Goal: Task Accomplishment & Management: Use online tool/utility

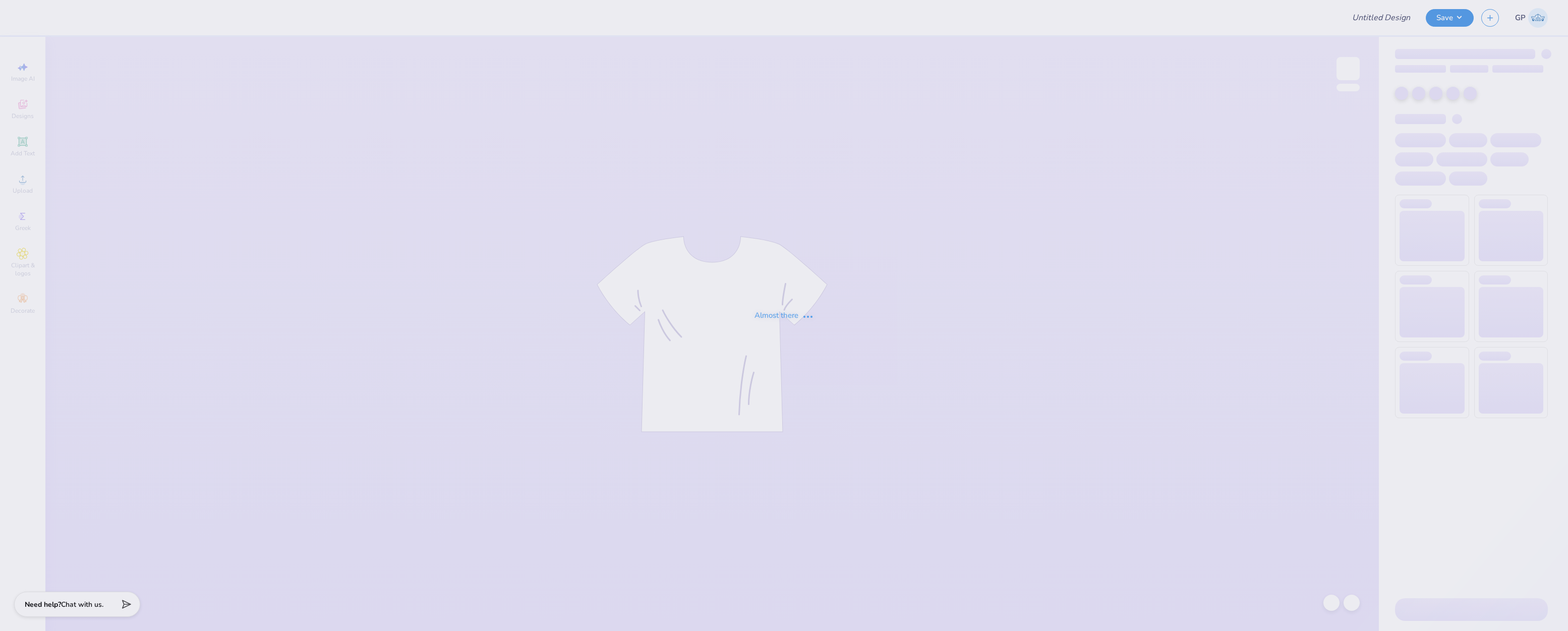
type input "sig chi matchbox"
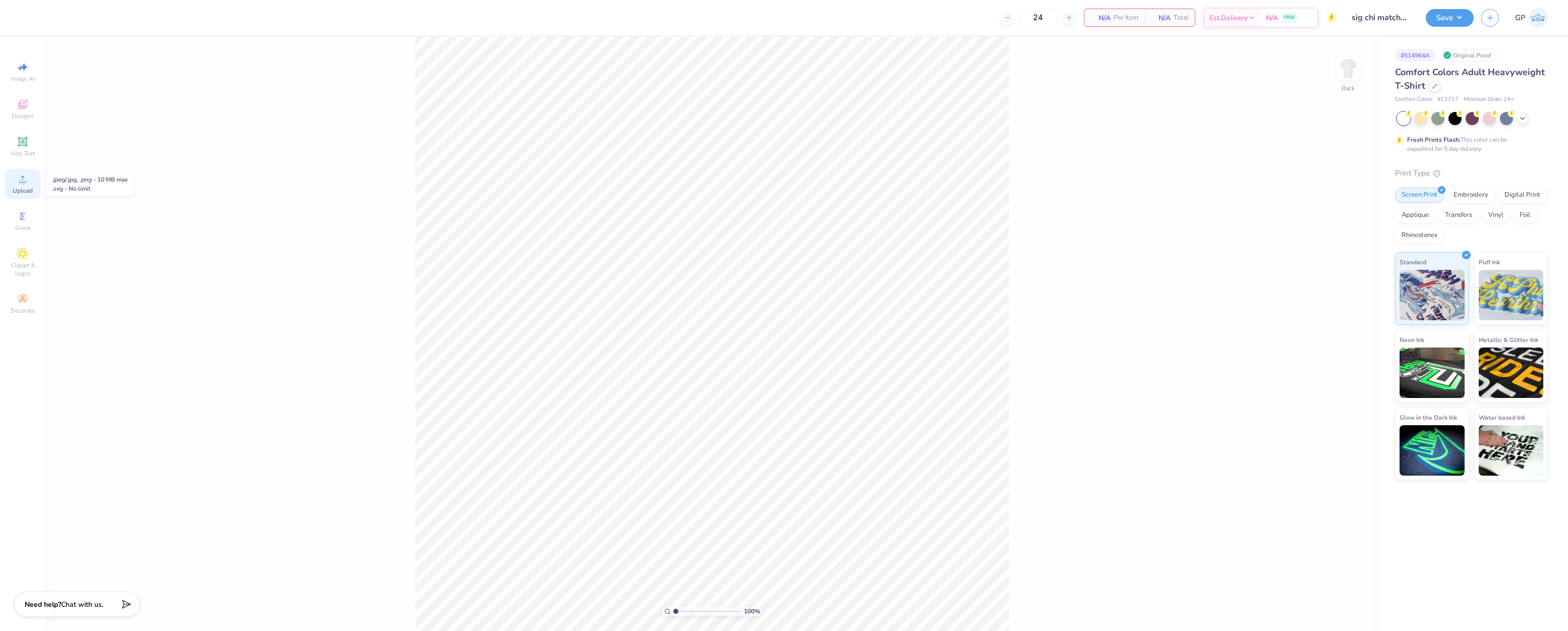
click at [26, 174] on icon at bounding box center [22, 179] width 12 height 12
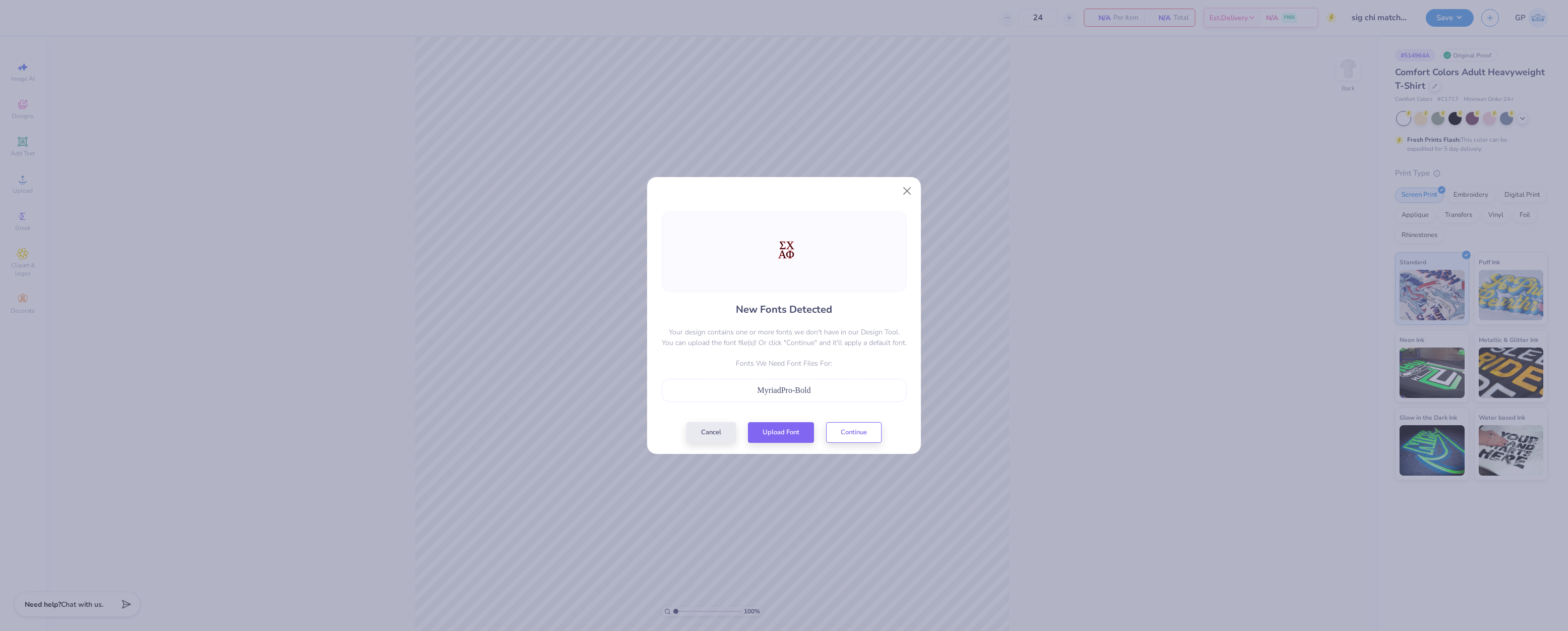
click at [772, 396] on div "MyriadPro-Bold" at bounding box center [784, 390] width 234 height 12
drag, startPoint x: 807, startPoint y: 391, endPoint x: 760, endPoint y: 393, distance: 47.0
click at [760, 393] on div "MyriadPro-Bold" at bounding box center [784, 390] width 234 height 12
copy span "MyriadPro-Bold"
click at [777, 434] on button "Upload Font" at bounding box center [781, 430] width 66 height 20
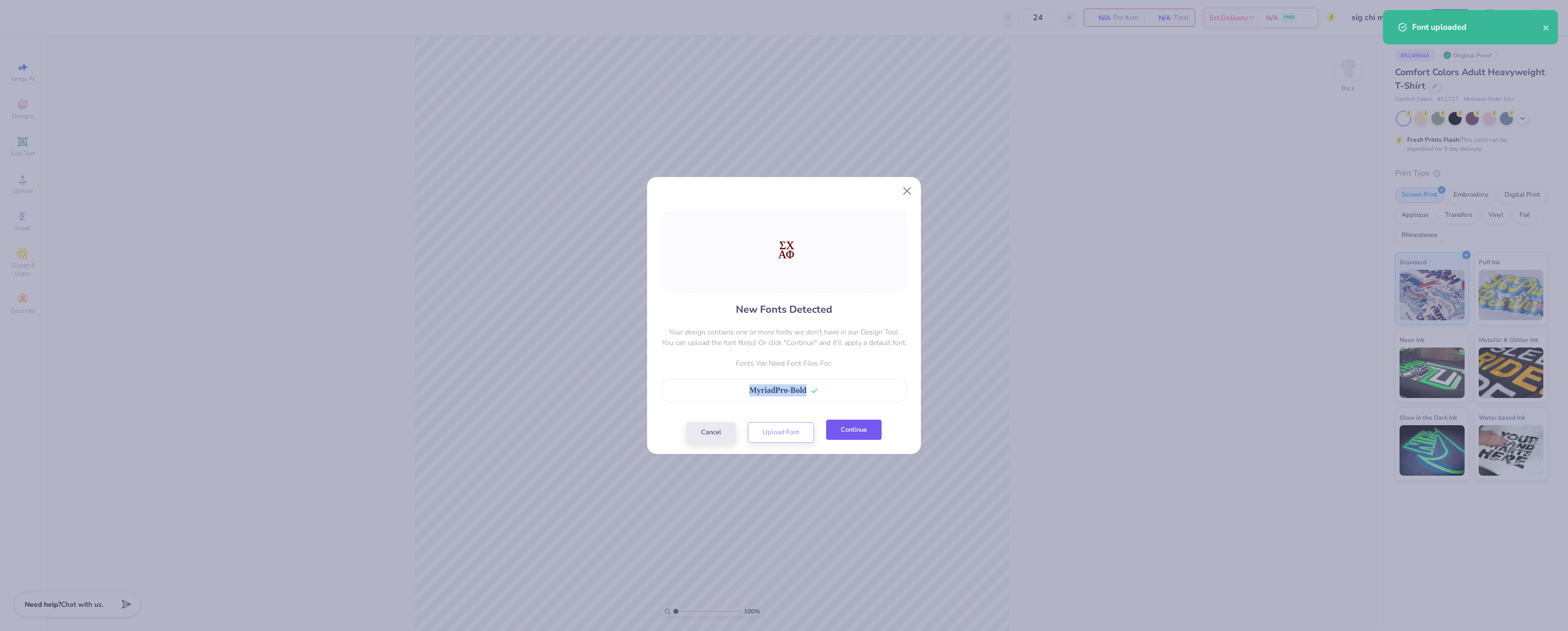
click at [848, 439] on button "Continue" at bounding box center [854, 430] width 55 height 20
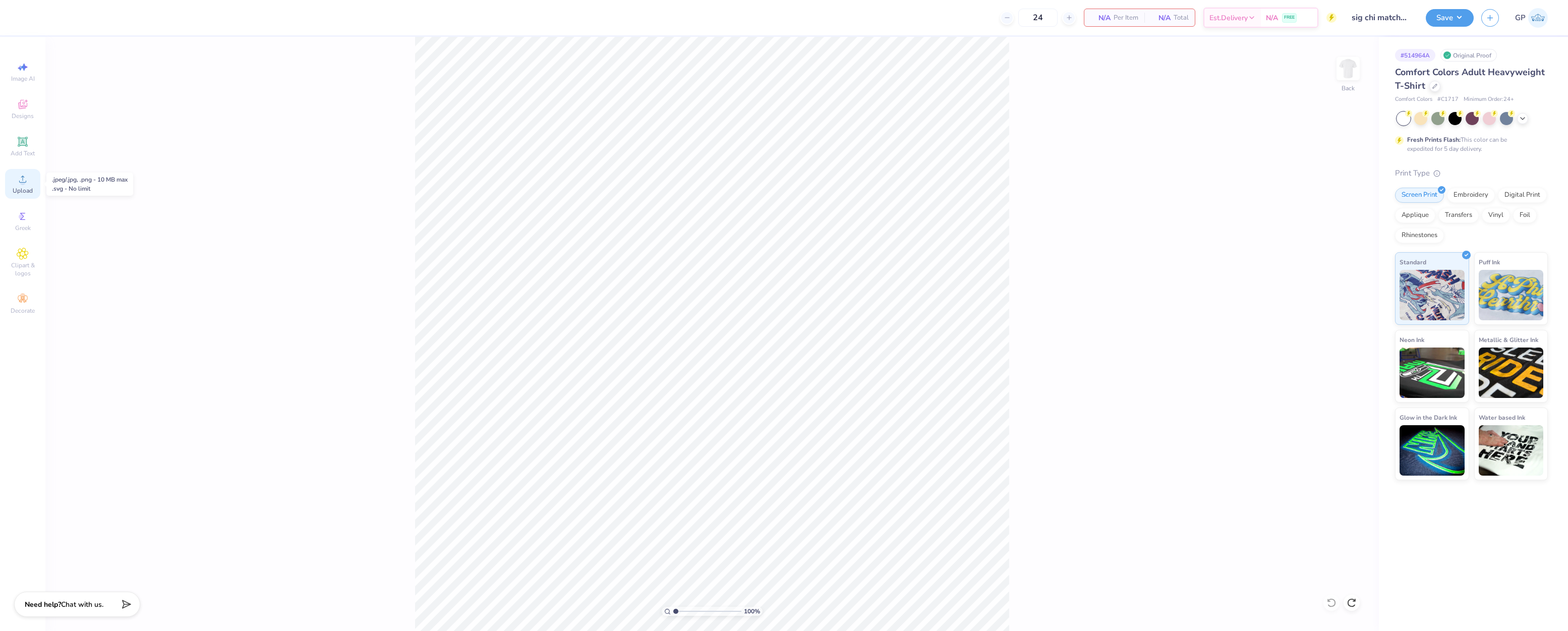
click at [23, 187] on span "Upload" at bounding box center [23, 191] width 20 height 8
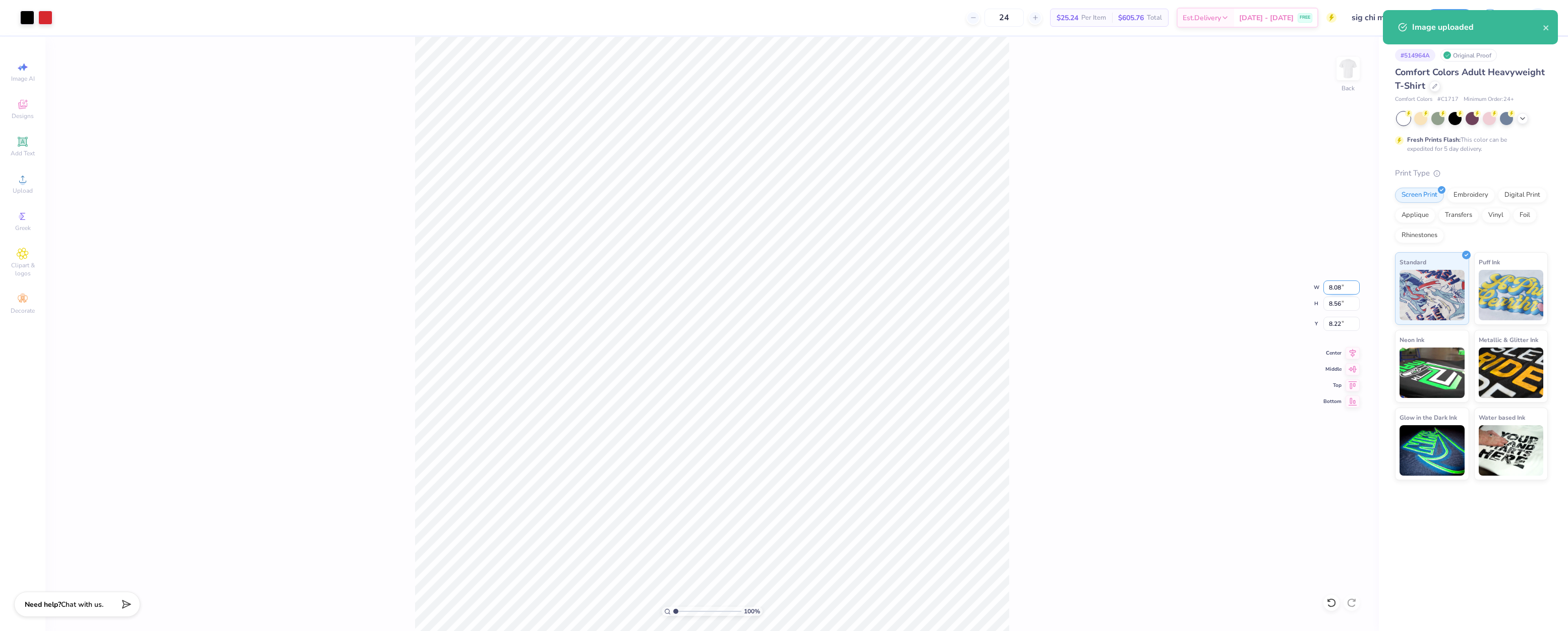
click at [1340, 285] on input "8.08" at bounding box center [1341, 286] width 36 height 14
type input "3.50"
type input "3.71"
click at [1338, 321] on input "10.65" at bounding box center [1341, 323] width 36 height 14
type input "3.00"
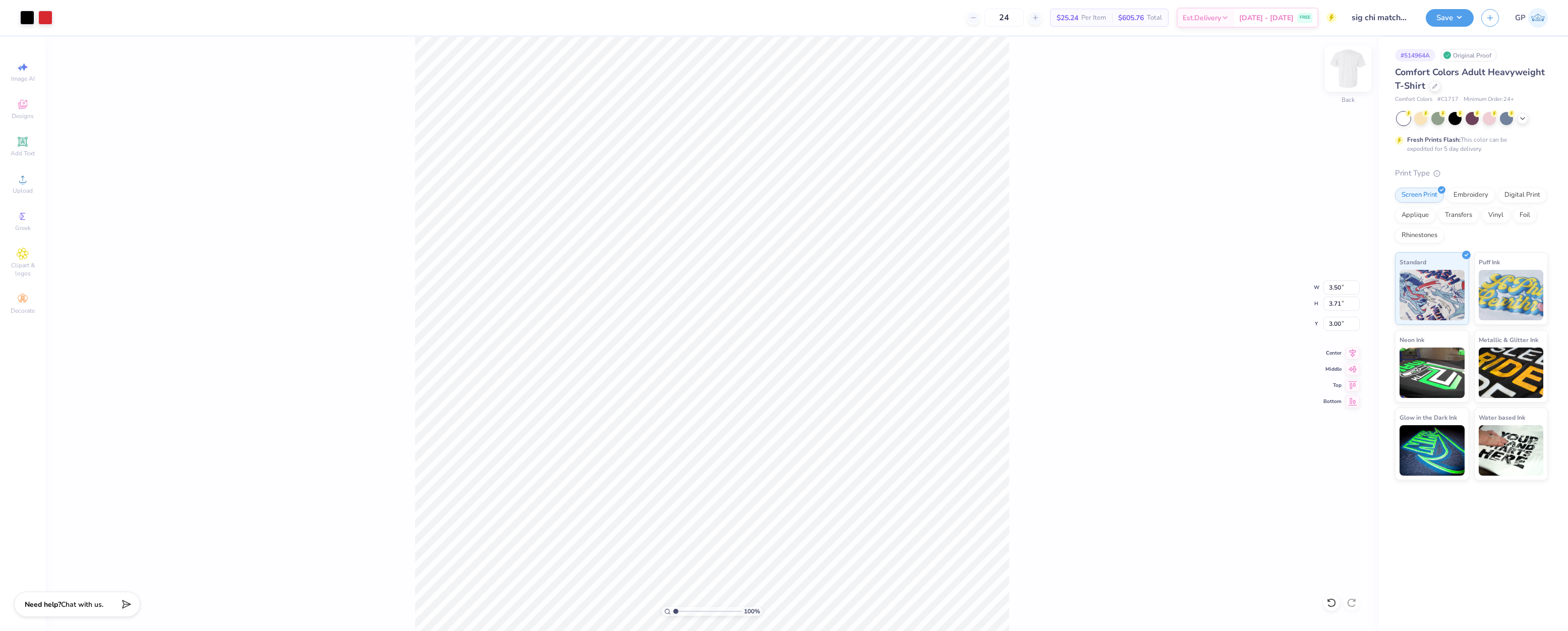
click at [1340, 71] on img at bounding box center [1348, 69] width 41 height 41
click at [11, 179] on div "Upload" at bounding box center [22, 183] width 35 height 29
click at [15, 182] on div "Upload" at bounding box center [22, 183] width 35 height 29
click at [1343, 304] on input "8.60" at bounding box center [1341, 303] width 36 height 14
type input "15"
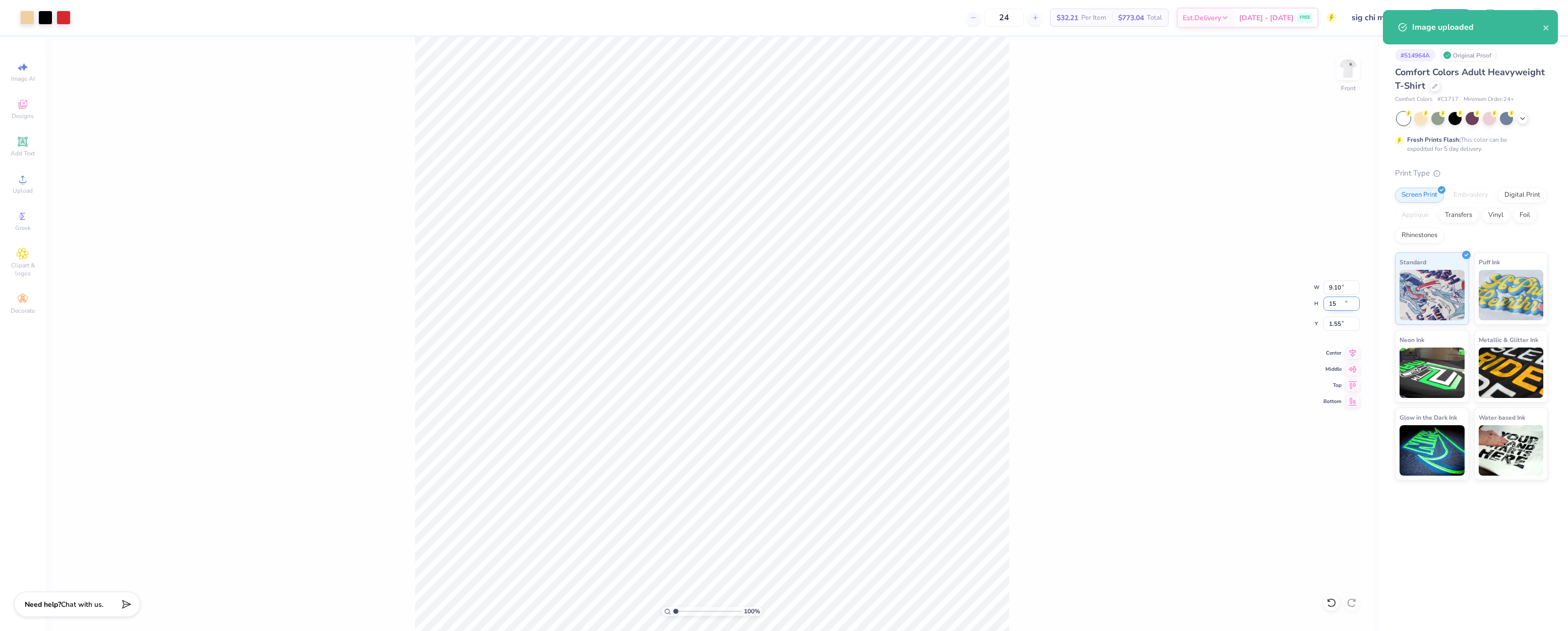
type input "9.10"
type input "15.00"
click at [1343, 324] on input "1.55" at bounding box center [1341, 323] width 36 height 14
type input "3.00"
click at [1182, 228] on div "100 % Front W 9.10 9.10 " H 15.00 15.00 " Y 3.00 3.00 " Center Middle Top Bottom" at bounding box center [712, 333] width 1333 height 594
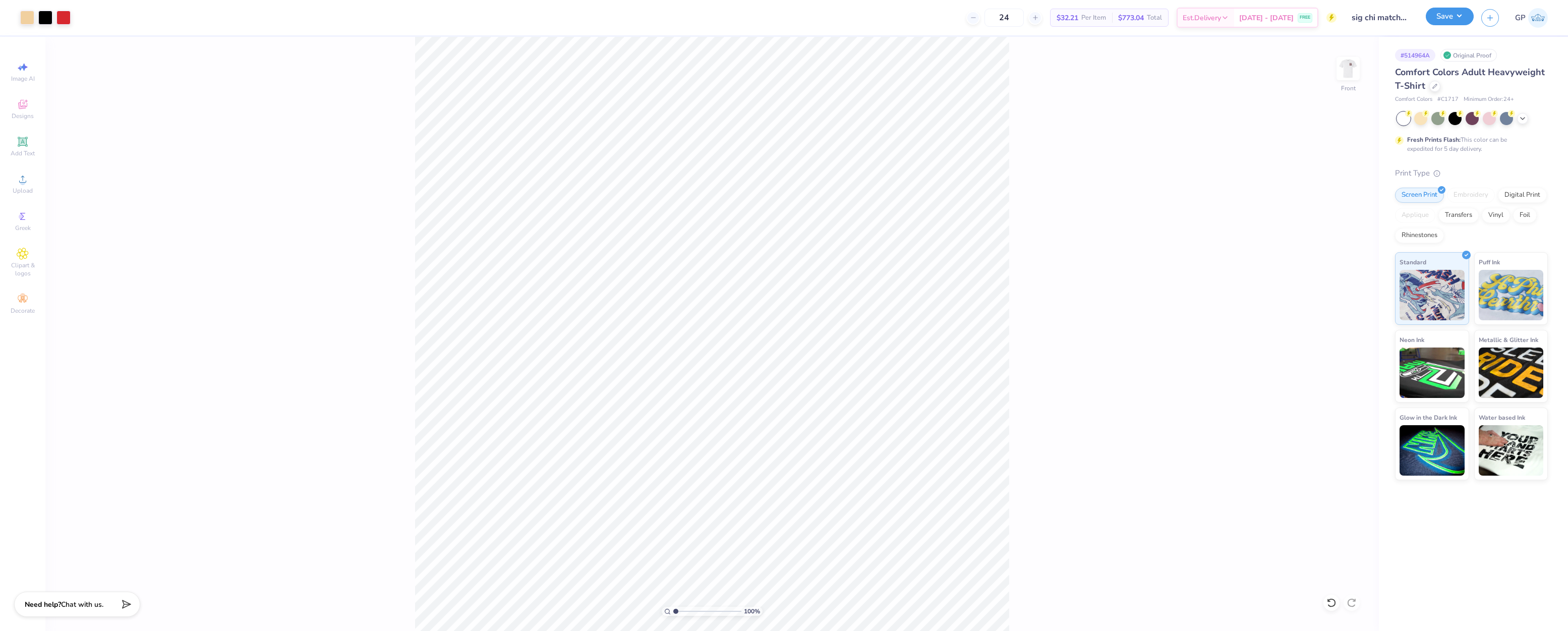
click at [1438, 15] on button "Save" at bounding box center [1449, 16] width 48 height 18
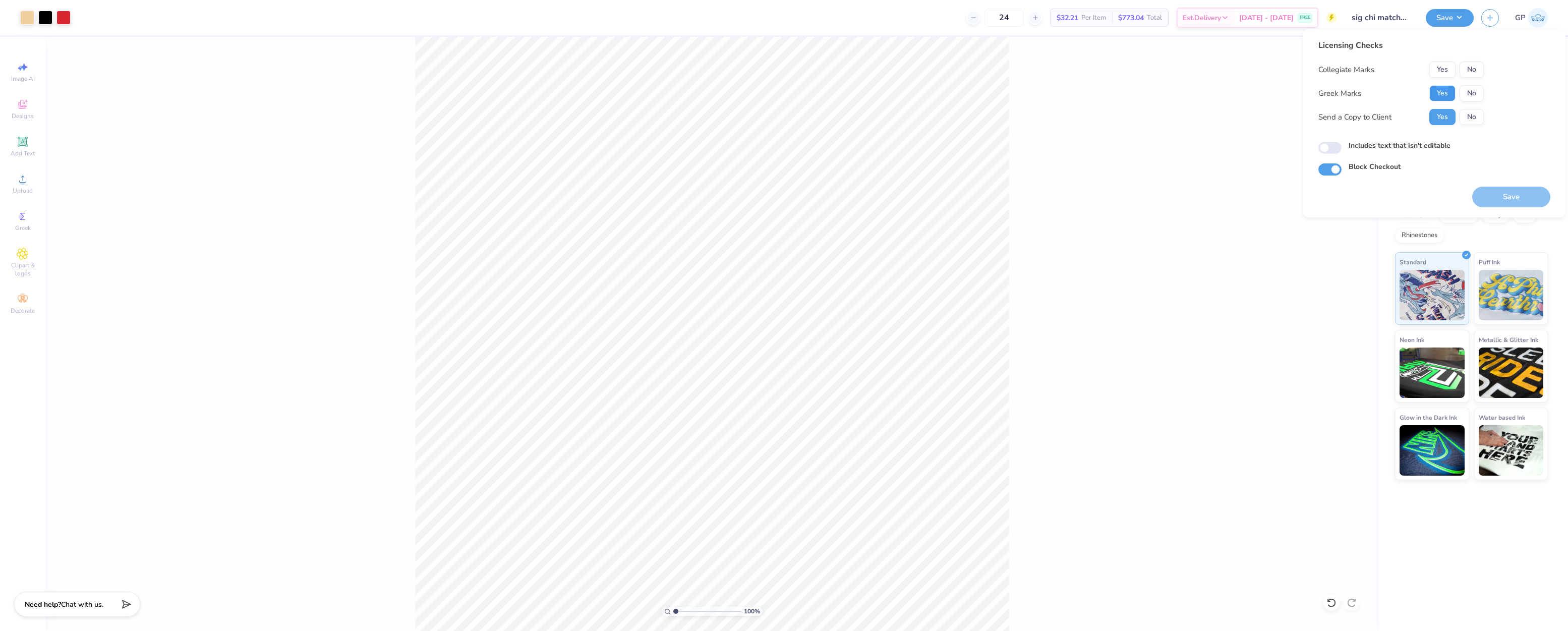
click at [1437, 94] on button "Yes" at bounding box center [1442, 94] width 26 height 17
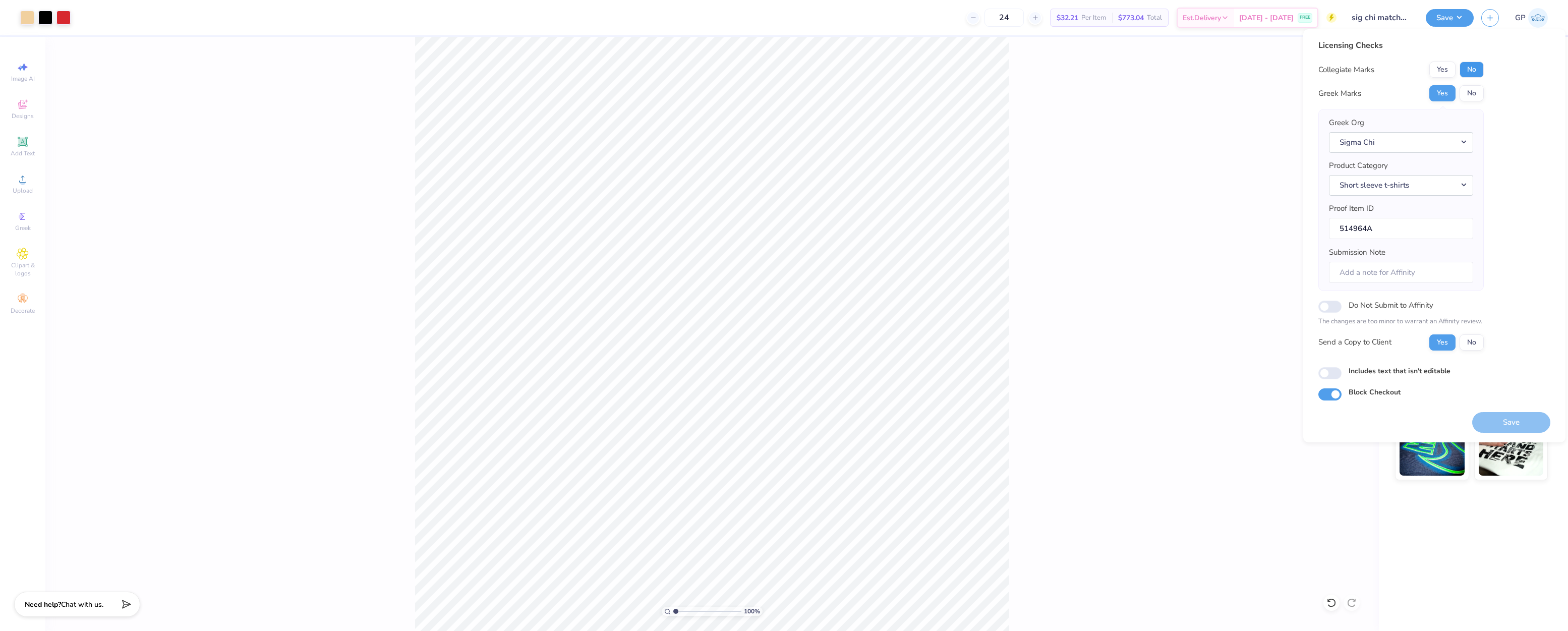
click at [1470, 70] on button "No" at bounding box center [1471, 70] width 24 height 17
click at [1319, 370] on input "Includes text that isn't editable" at bounding box center [1329, 373] width 23 height 12
checkbox input "true"
click at [1493, 421] on button "Save" at bounding box center [1510, 422] width 78 height 20
click at [1505, 415] on button "Save" at bounding box center [1510, 422] width 78 height 20
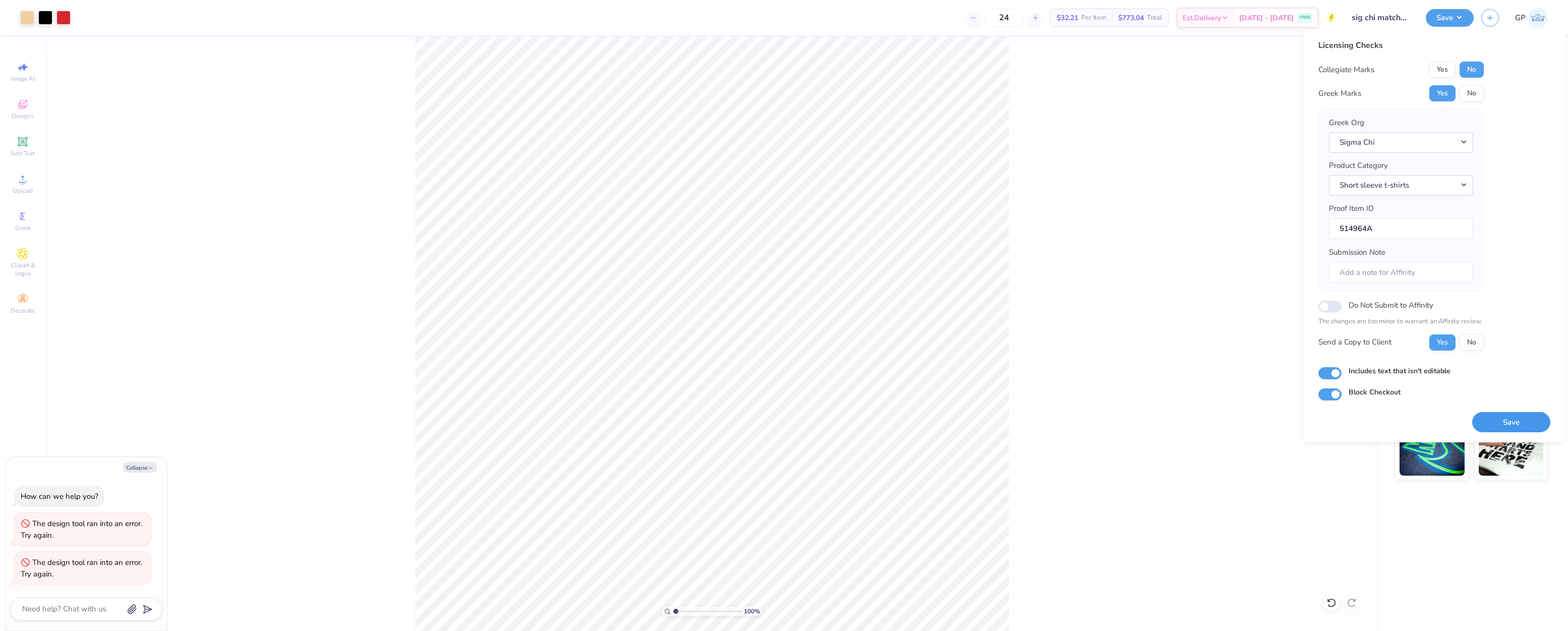
click at [1510, 423] on button "Save" at bounding box center [1510, 422] width 78 height 20
type textarea "x"
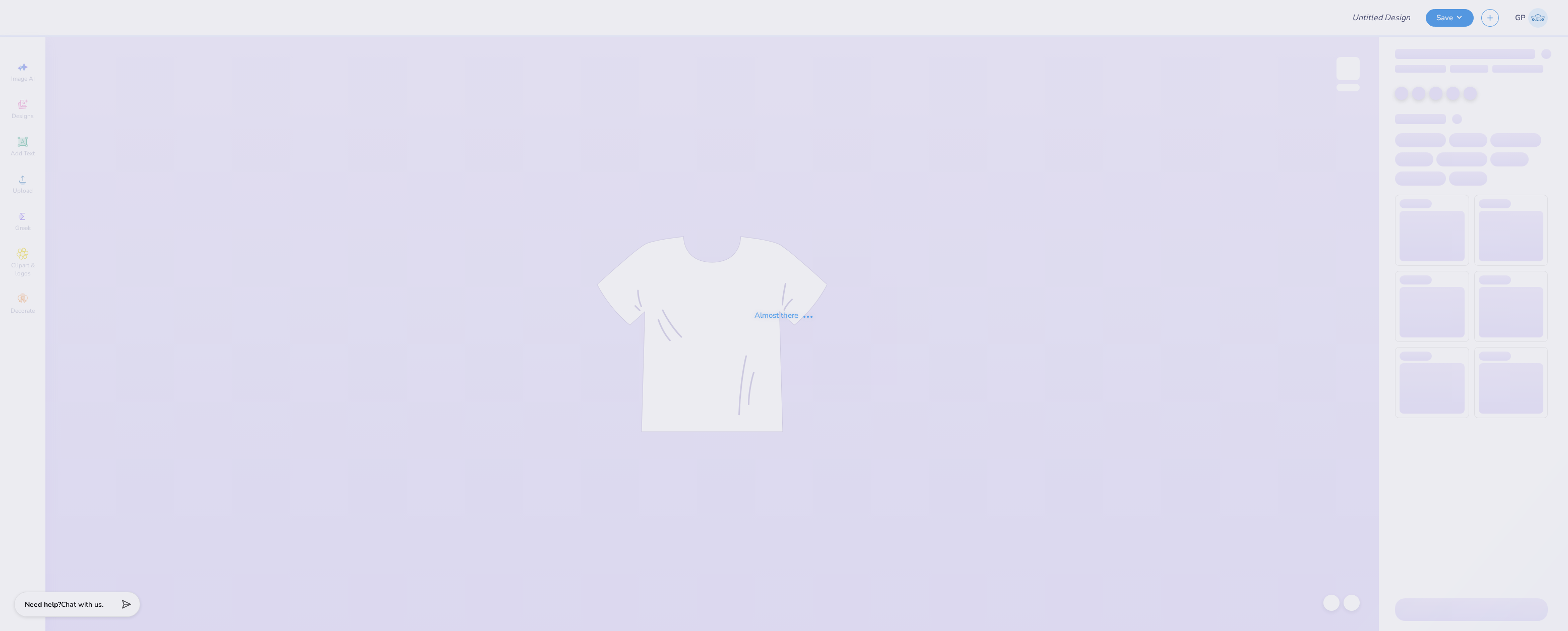
type input "sig chi matchbox"
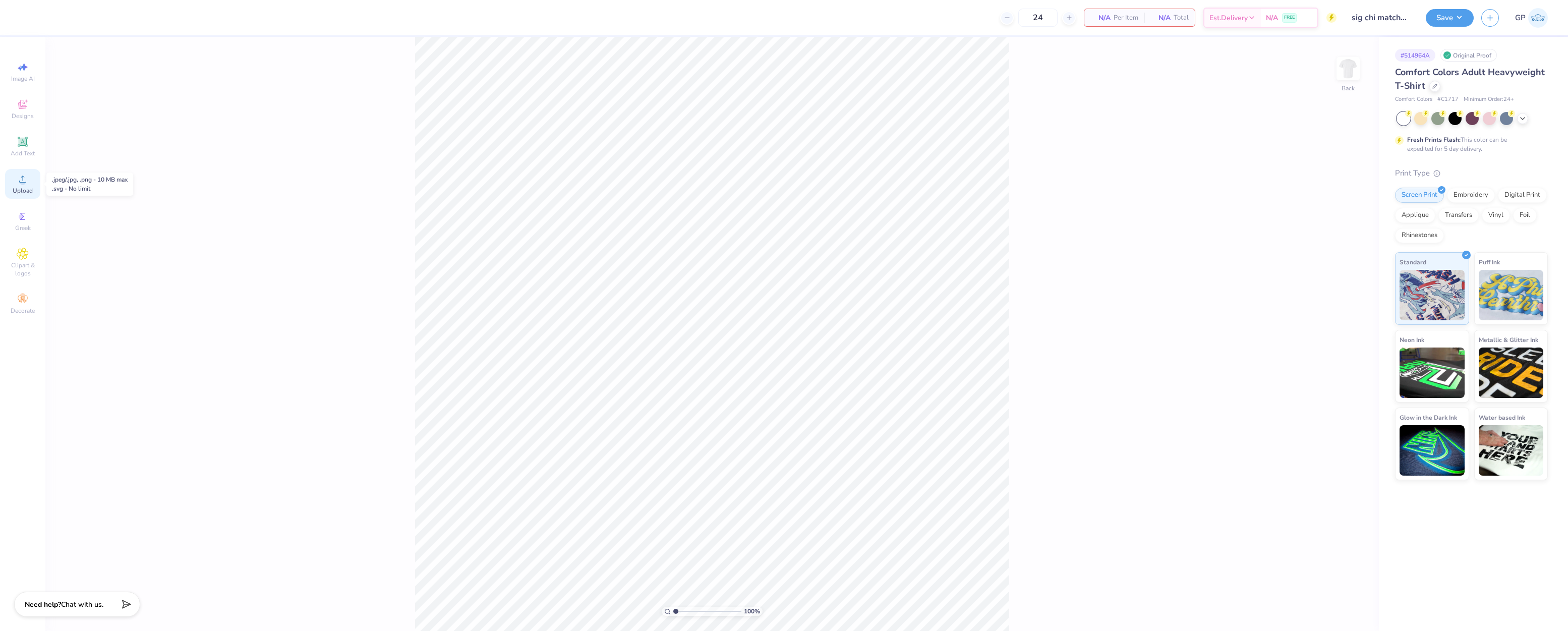
click at [34, 181] on div "Upload" at bounding box center [22, 183] width 35 height 29
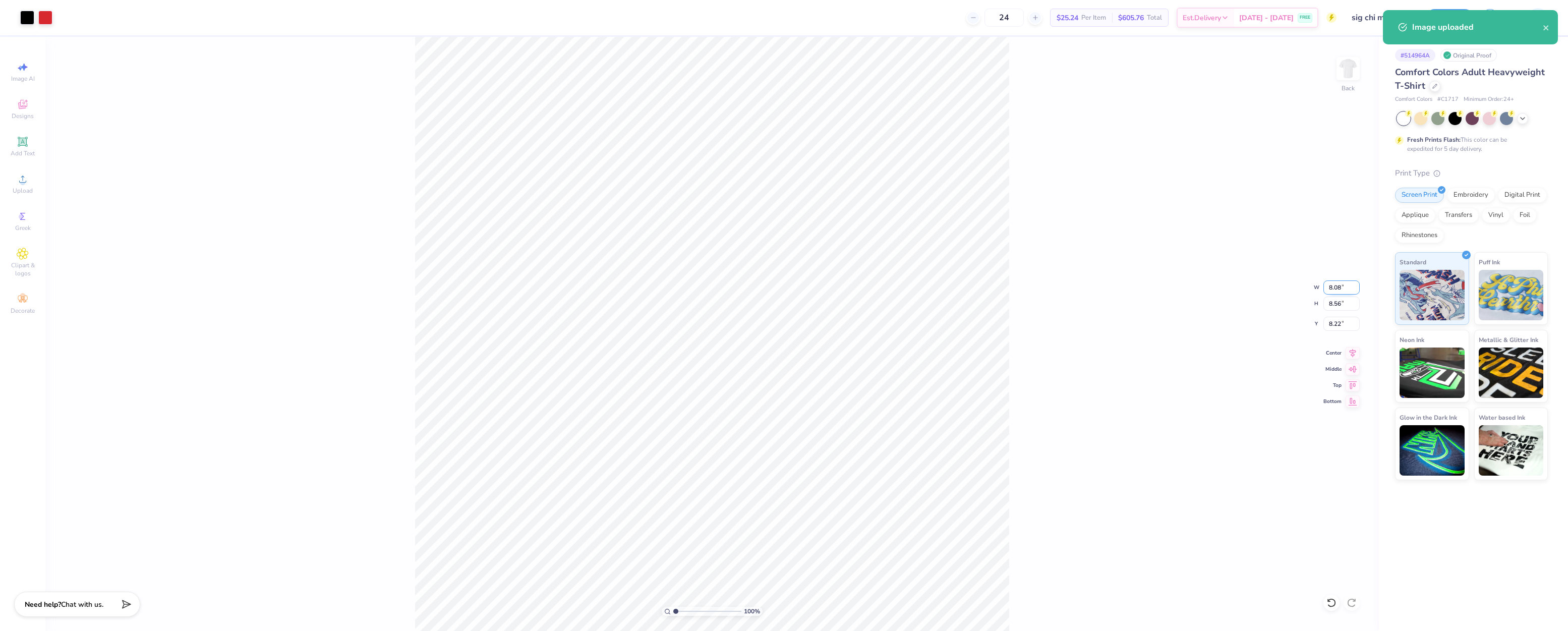
click at [1341, 290] on input "8.08" at bounding box center [1341, 286] width 36 height 14
type input "3.00"
type input "3.18"
click at [1348, 324] on input "10.91" at bounding box center [1341, 323] width 36 height 14
type input "3.00"
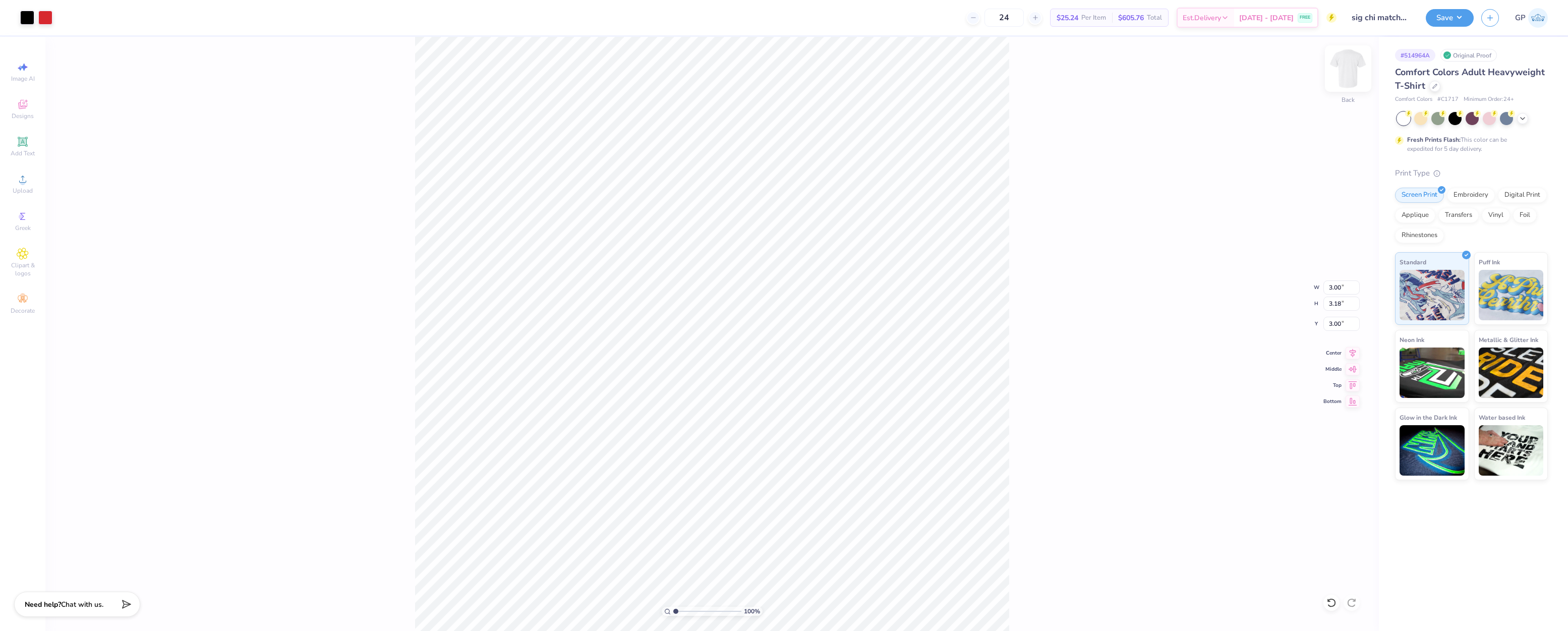
click at [1351, 71] on img at bounding box center [1348, 69] width 41 height 41
click at [26, 184] on icon at bounding box center [22, 179] width 12 height 12
click at [1347, 304] on input "8.60" at bounding box center [1341, 303] width 36 height 14
type input "15"
type input "9.10"
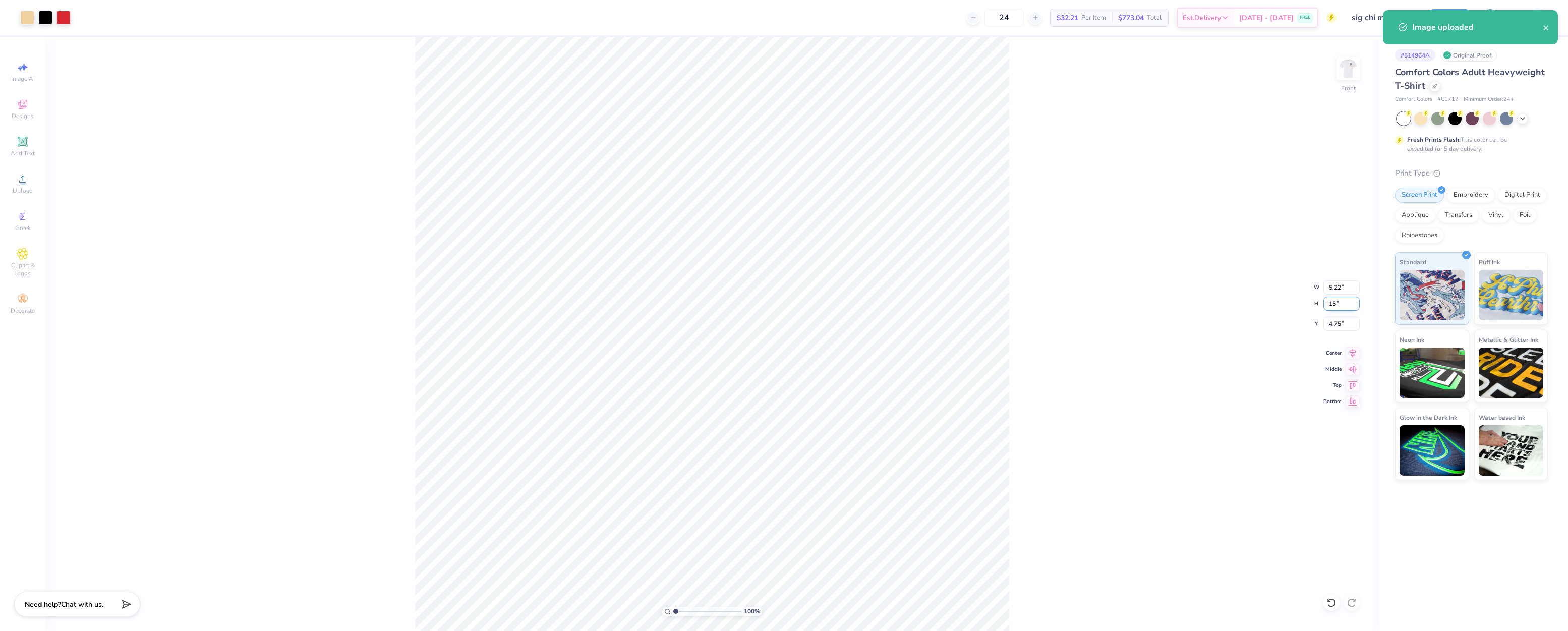
type input "15.00"
click at [1344, 321] on input "1.55" at bounding box center [1341, 323] width 36 height 14
type input "3.00"
click at [1436, 20] on button "Save" at bounding box center [1449, 16] width 48 height 18
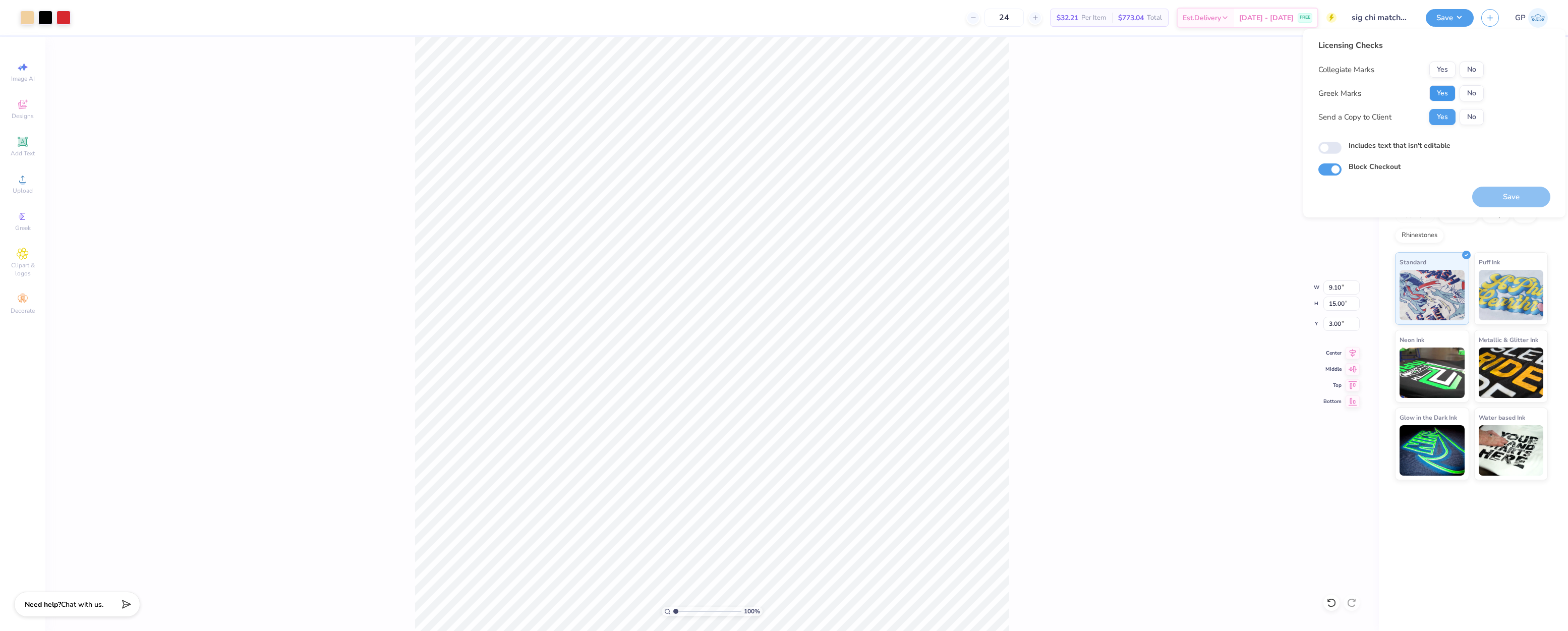
click at [1443, 96] on button "Yes" at bounding box center [1442, 94] width 26 height 17
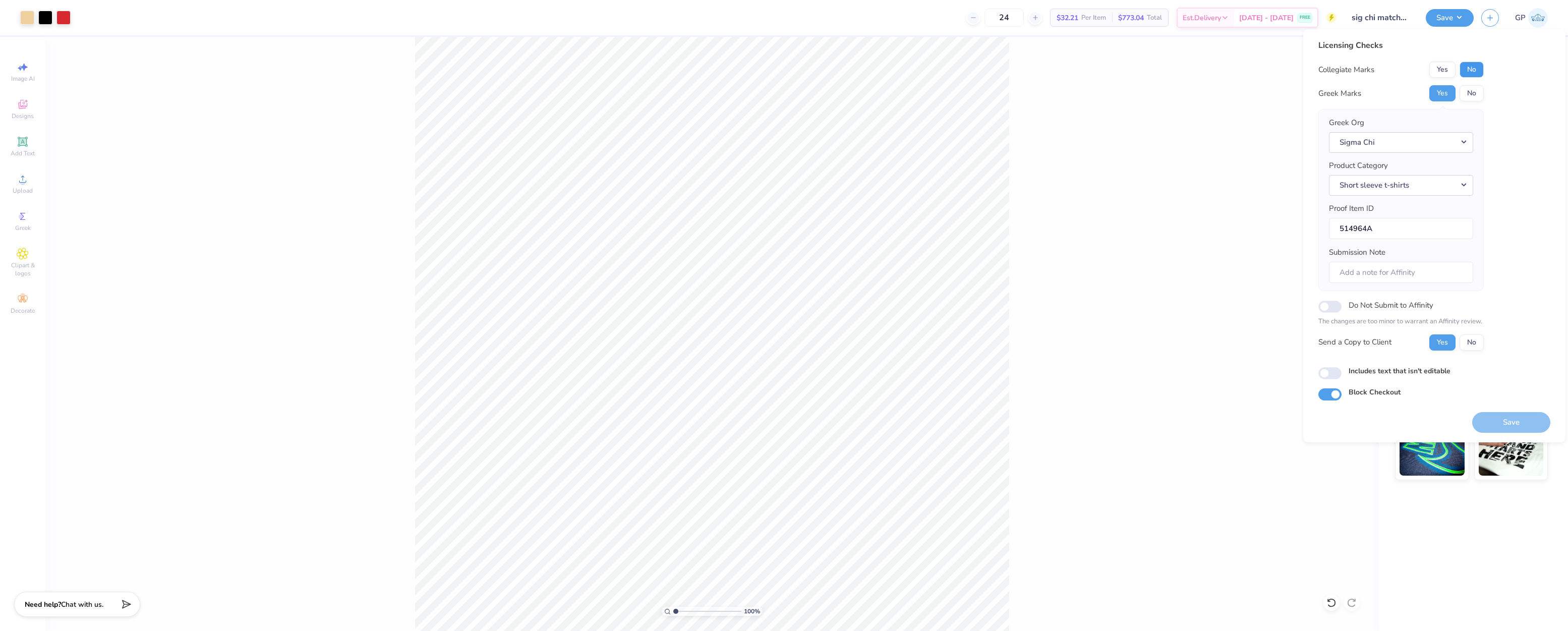
click at [1471, 76] on button "No" at bounding box center [1471, 70] width 24 height 17
click at [1330, 370] on input "Includes text that isn't editable" at bounding box center [1329, 373] width 23 height 12
checkbox input "true"
click at [1503, 416] on button "Save" at bounding box center [1510, 422] width 78 height 20
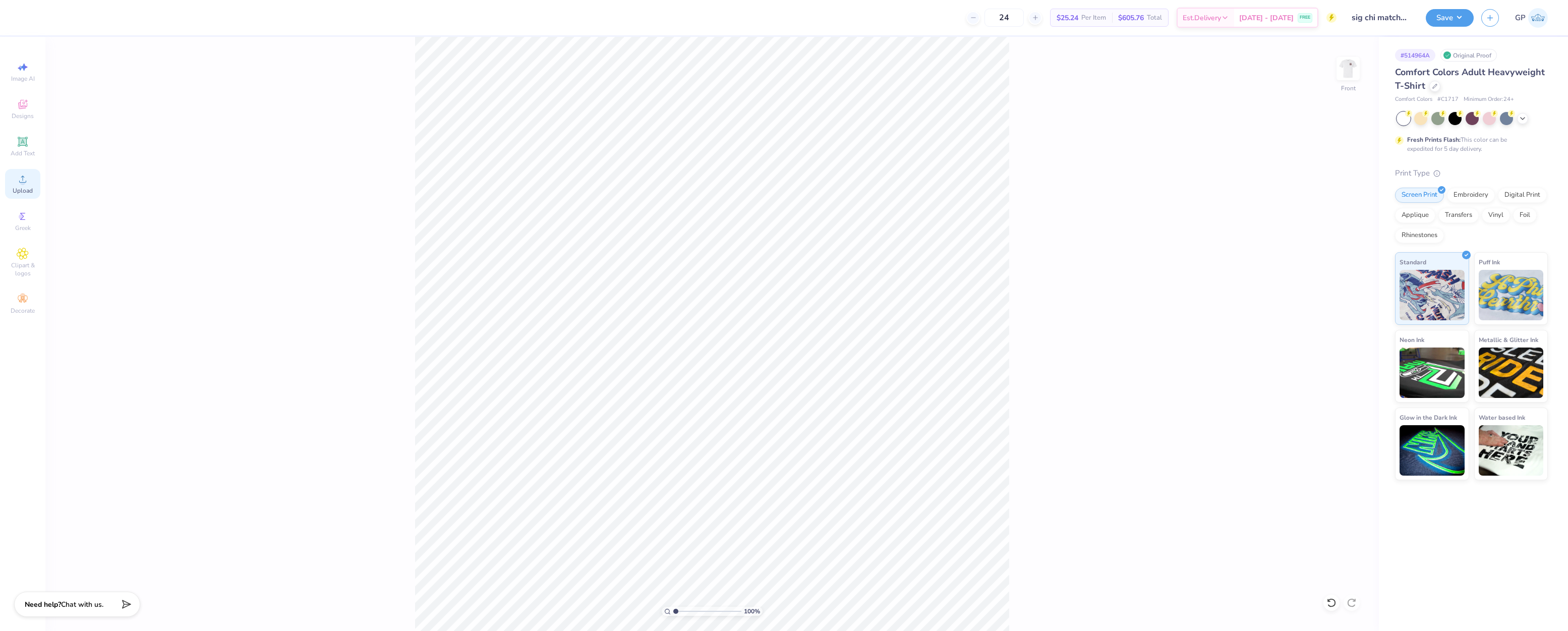
click at [22, 189] on span "Upload" at bounding box center [23, 191] width 20 height 8
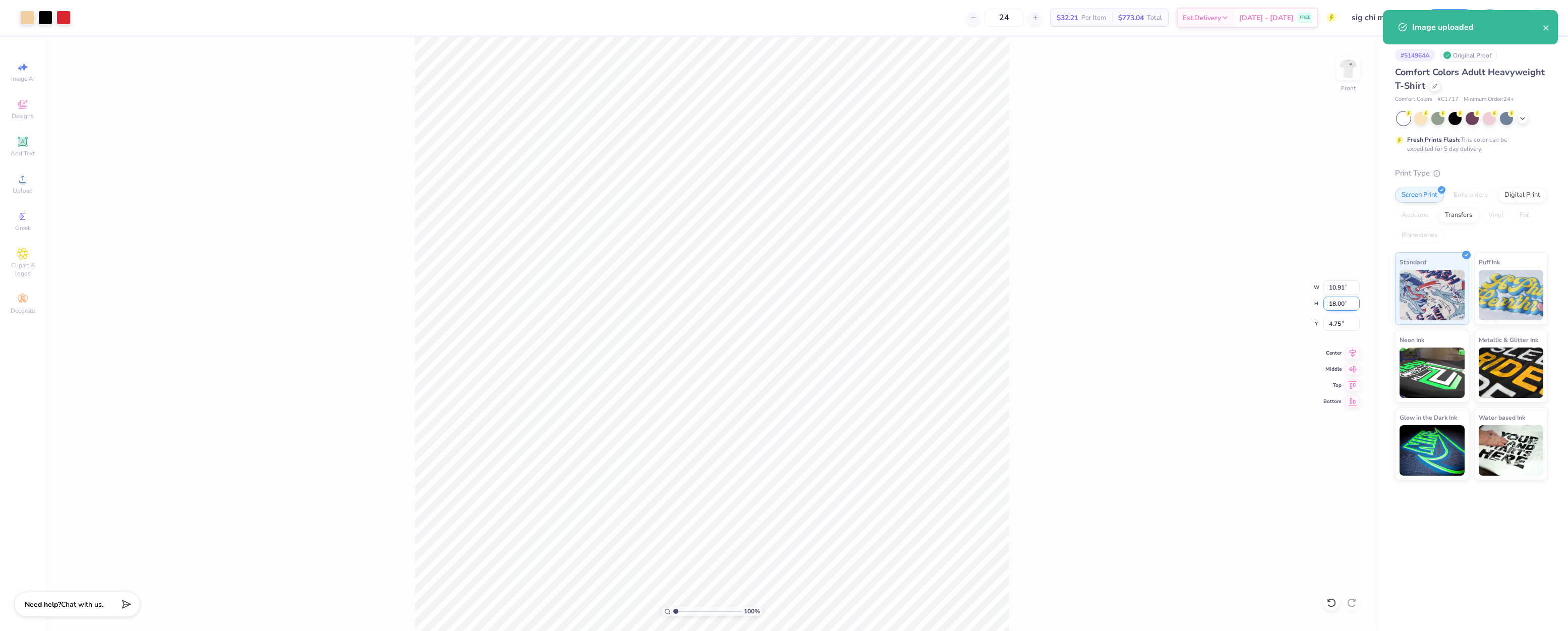
click at [1337, 306] on input "18.00" at bounding box center [1341, 303] width 36 height 14
type input "15"
click at [1339, 321] on input "4.75" at bounding box center [1341, 323] width 36 height 14
type input "9.09"
type input "15.00"
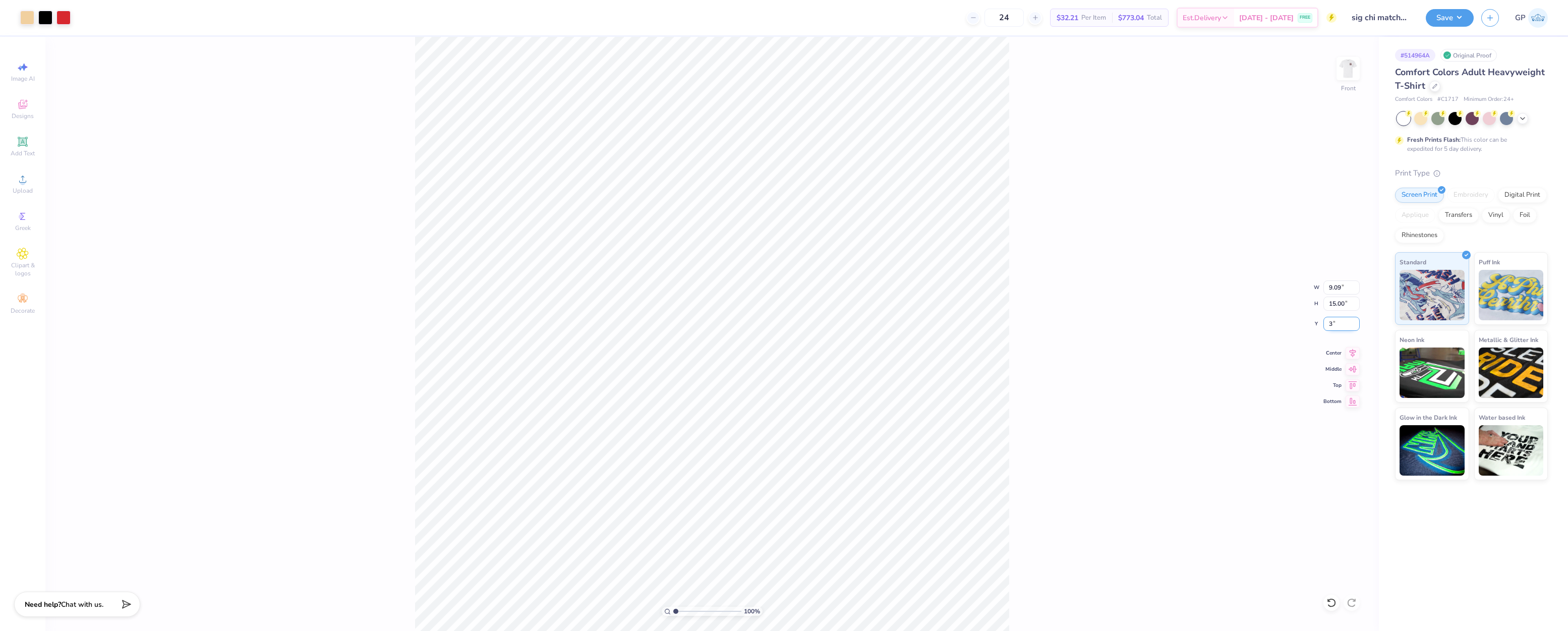
type input "3.00"
click at [1436, 21] on button "Save" at bounding box center [1449, 16] width 48 height 18
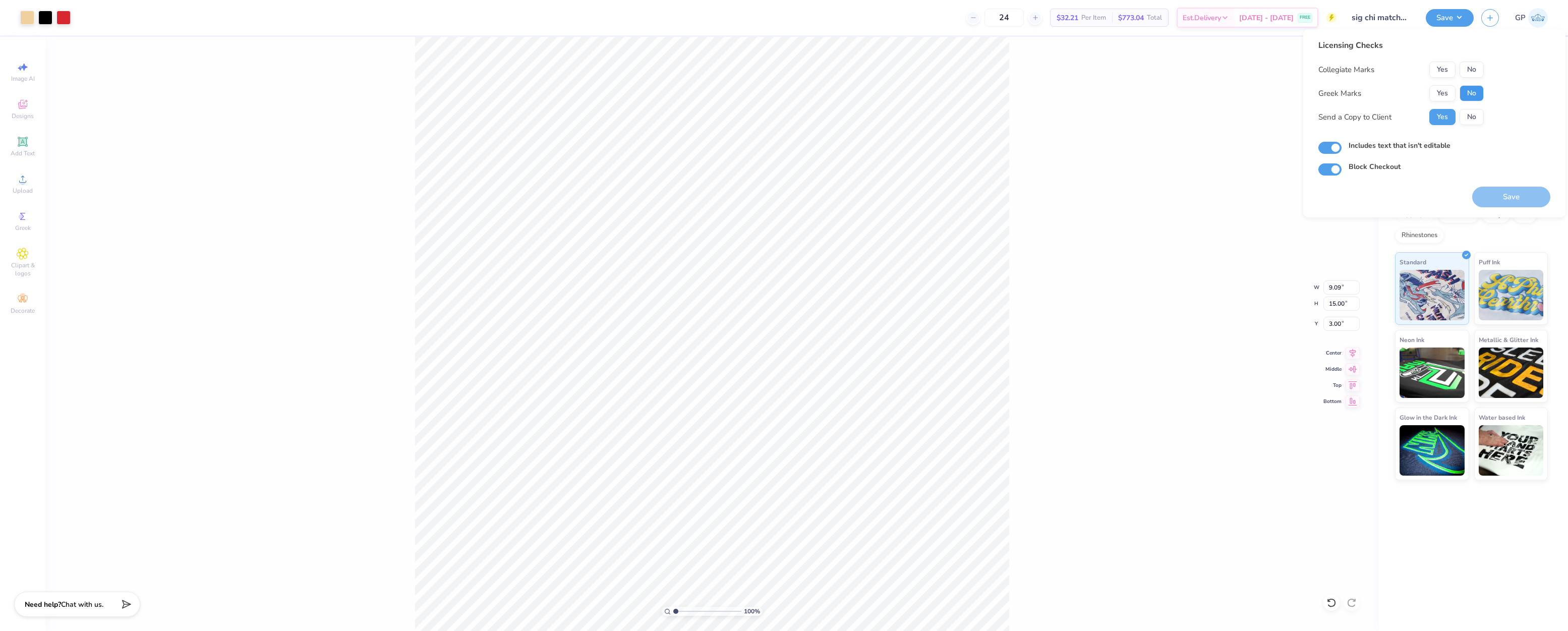
click at [1466, 94] on button "No" at bounding box center [1471, 94] width 24 height 17
click at [1470, 70] on button "No" at bounding box center [1471, 70] width 24 height 17
click at [1504, 197] on button "Save" at bounding box center [1510, 197] width 78 height 20
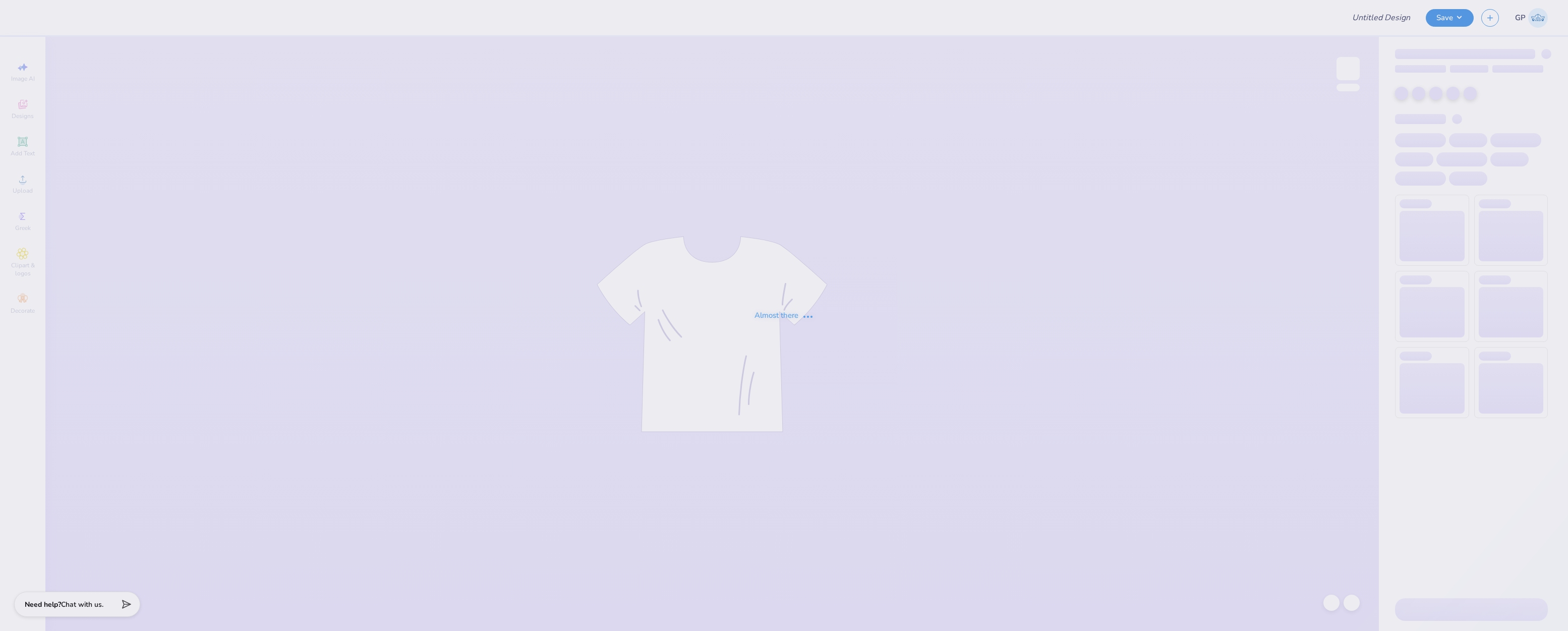
type input "axo"
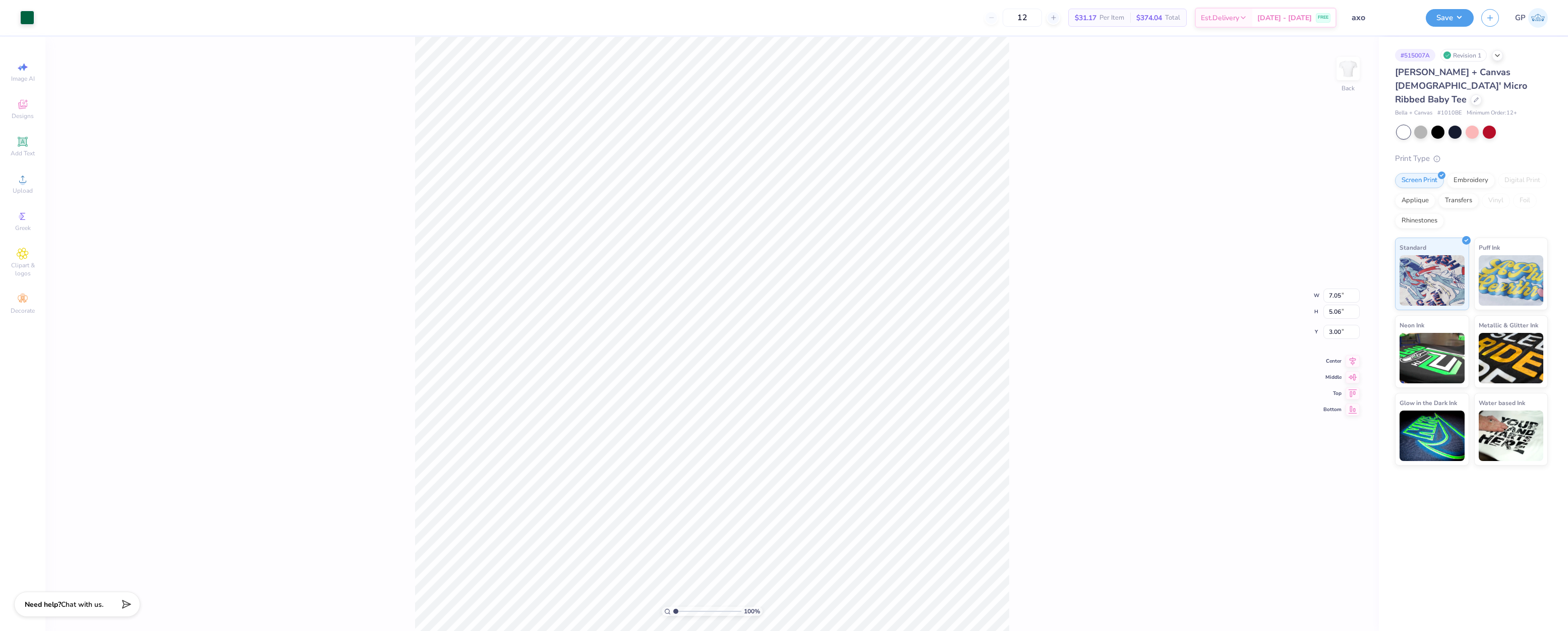
type input "2.48"
type input "1.46"
type input "7.95"
drag, startPoint x: 678, startPoint y: 610, endPoint x: 690, endPoint y: 608, distance: 12.2
type input "3.01"
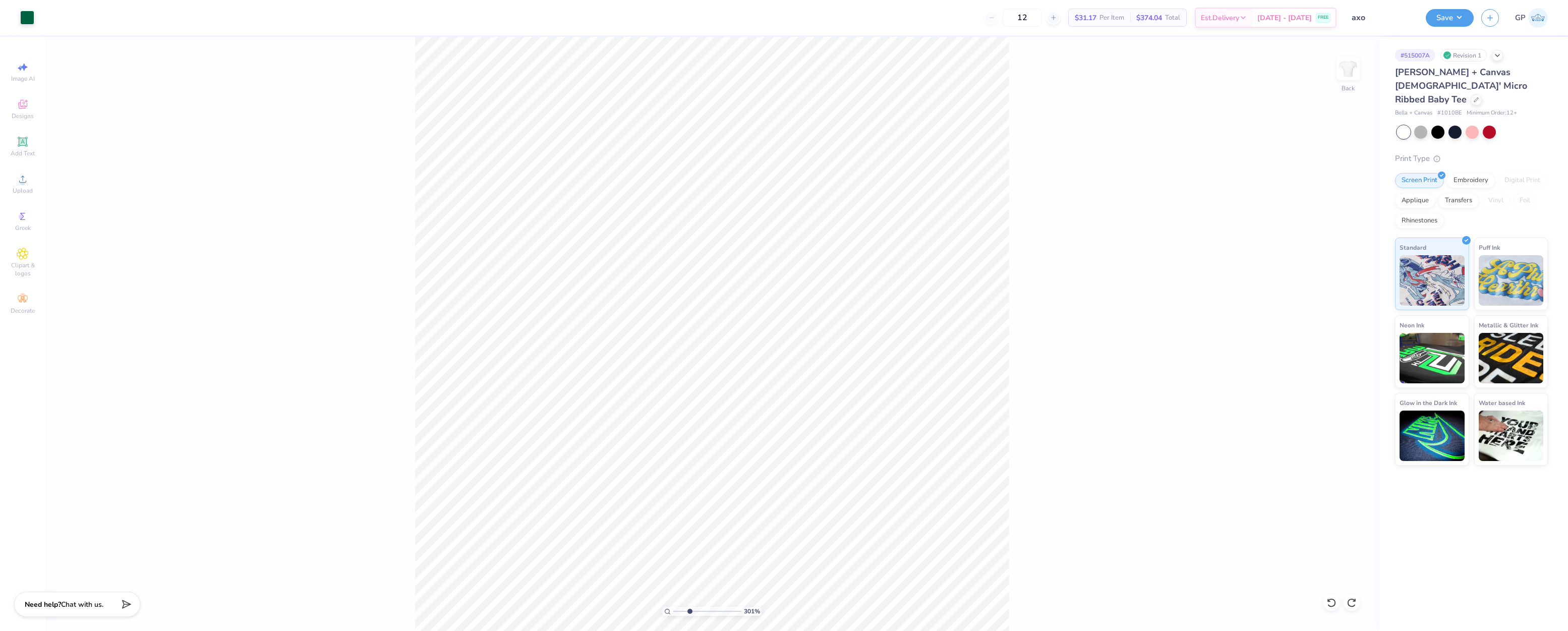
click at [690, 608] on input "range" at bounding box center [707, 612] width 68 height 9
type input "6.22"
click at [686, 608] on input "range" at bounding box center [707, 612] width 68 height 9
click at [22, 178] on icon at bounding box center [22, 179] width 12 height 12
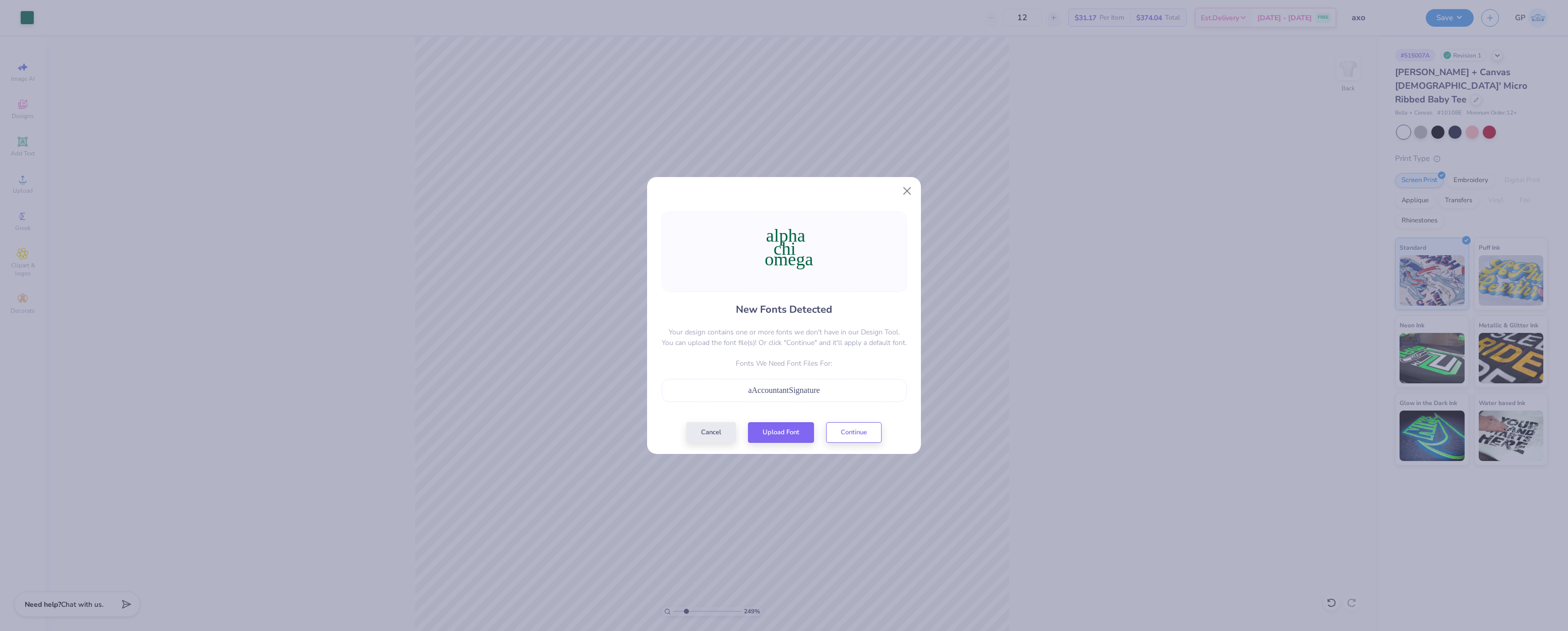
click at [809, 395] on div "aAccountantSignature" at bounding box center [784, 390] width 234 height 12
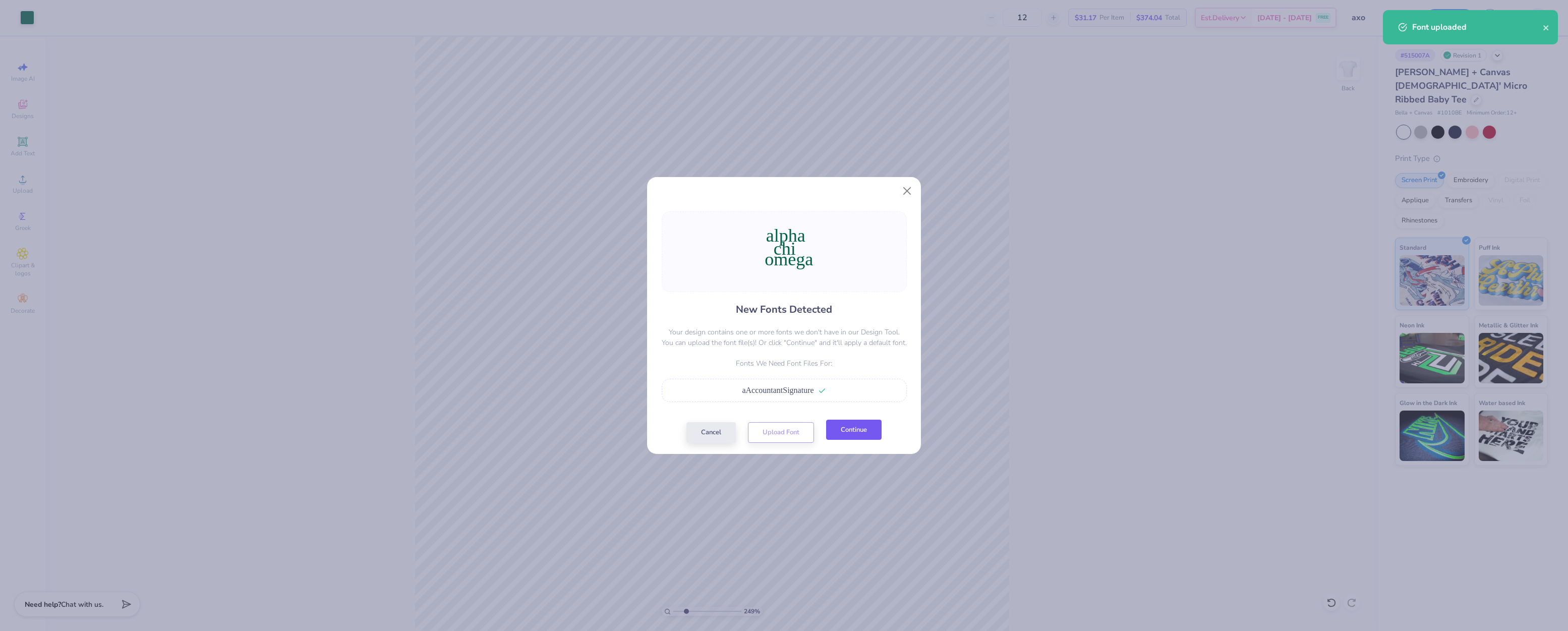
click at [840, 431] on button "Continue" at bounding box center [854, 430] width 55 height 20
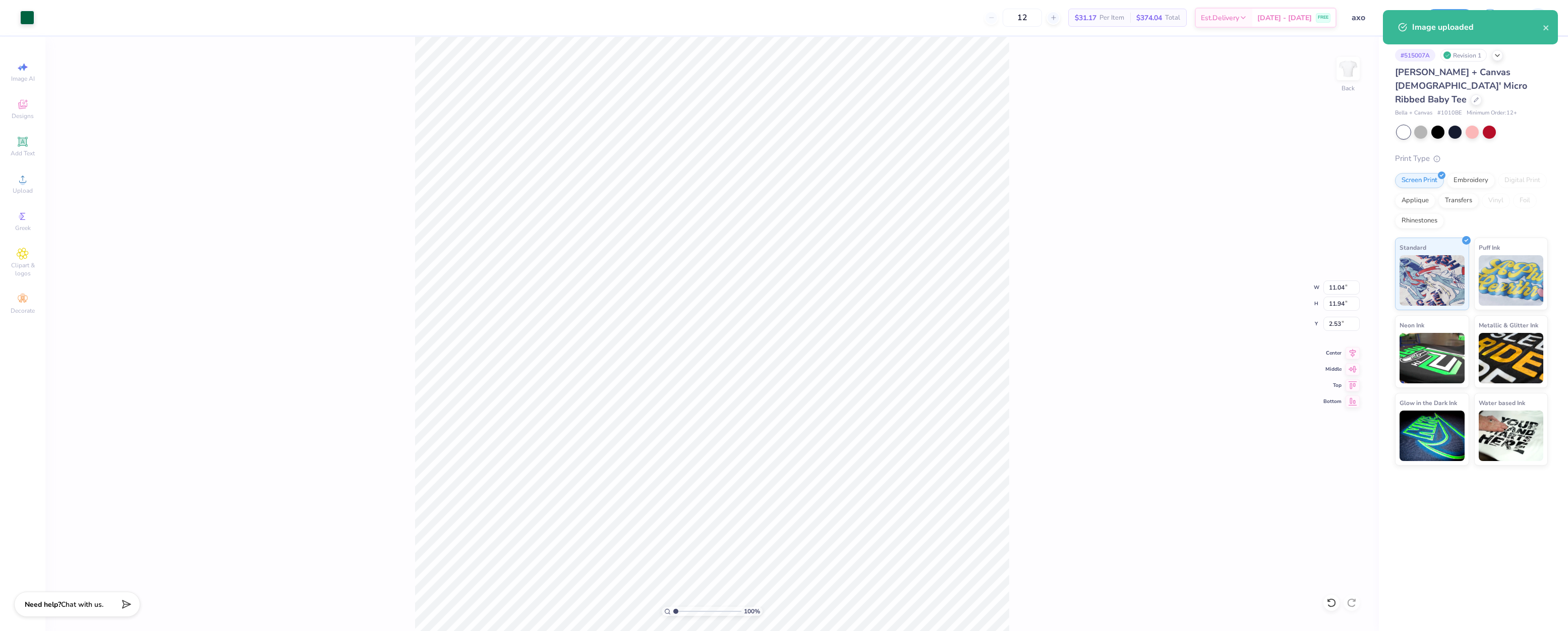
drag, startPoint x: 687, startPoint y: 611, endPoint x: 668, endPoint y: 607, distance: 19.4
type input "1"
click at [673, 607] on input "range" at bounding box center [707, 612] width 68 height 9
type input "4.24"
type input "4.58"
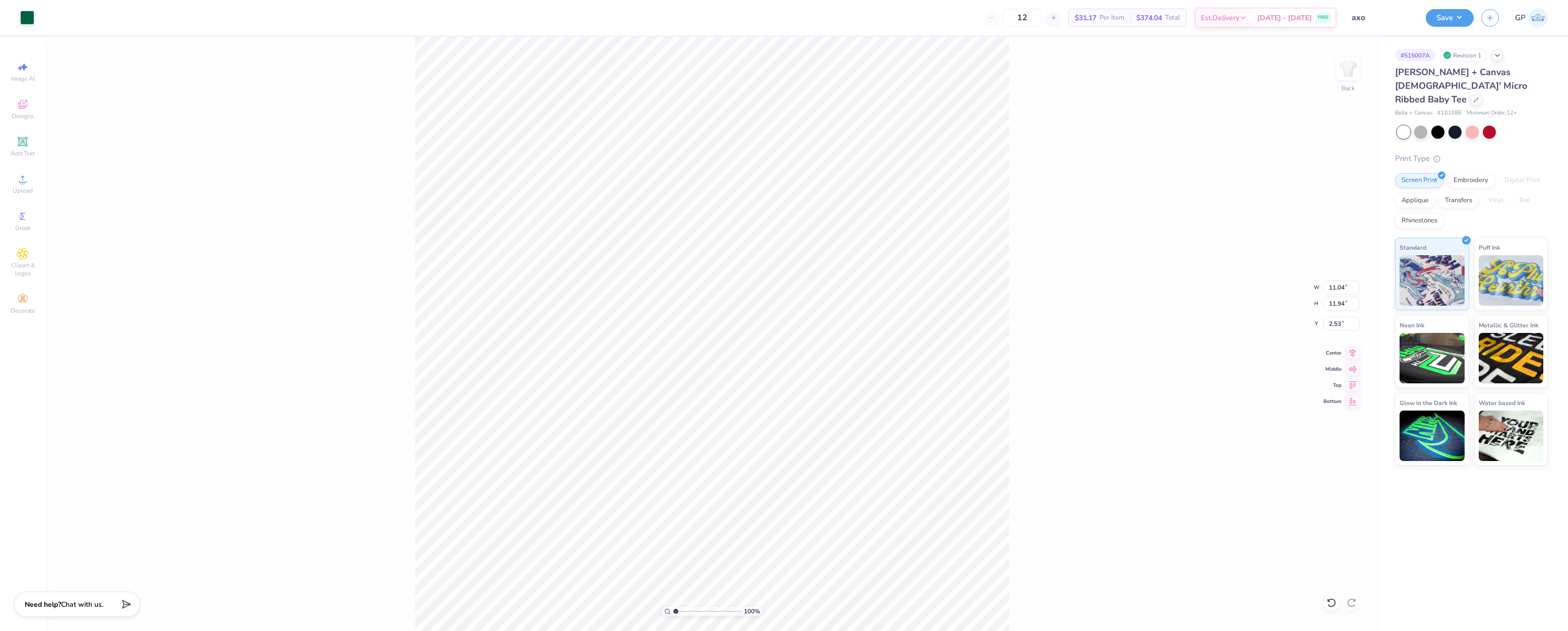
type input "9.89"
type input "1.20"
type input "1.29"
type input "6.49"
type input "1.71"
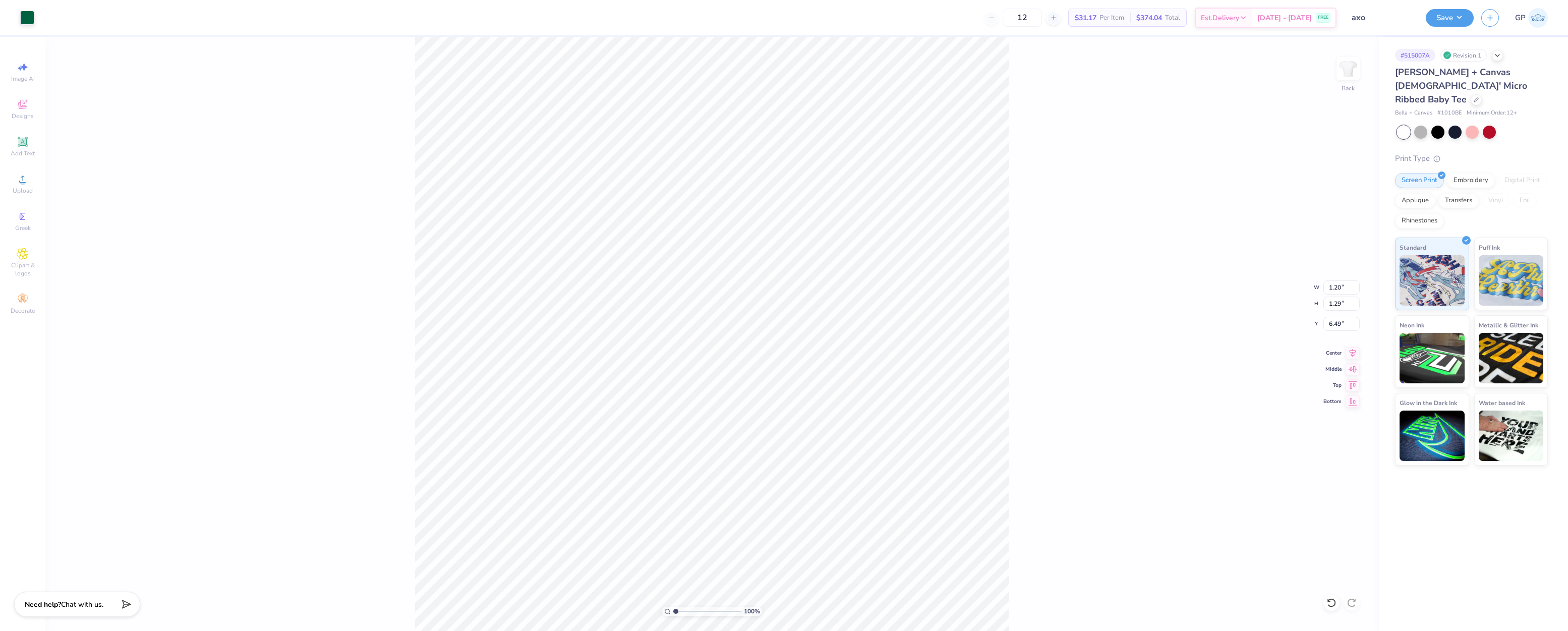
type input "1.85"
type input "6.53"
drag, startPoint x: 675, startPoint y: 610, endPoint x: 690, endPoint y: 607, distance: 15.3
click at [690, 608] on input "range" at bounding box center [707, 612] width 68 height 9
type input "3.01"
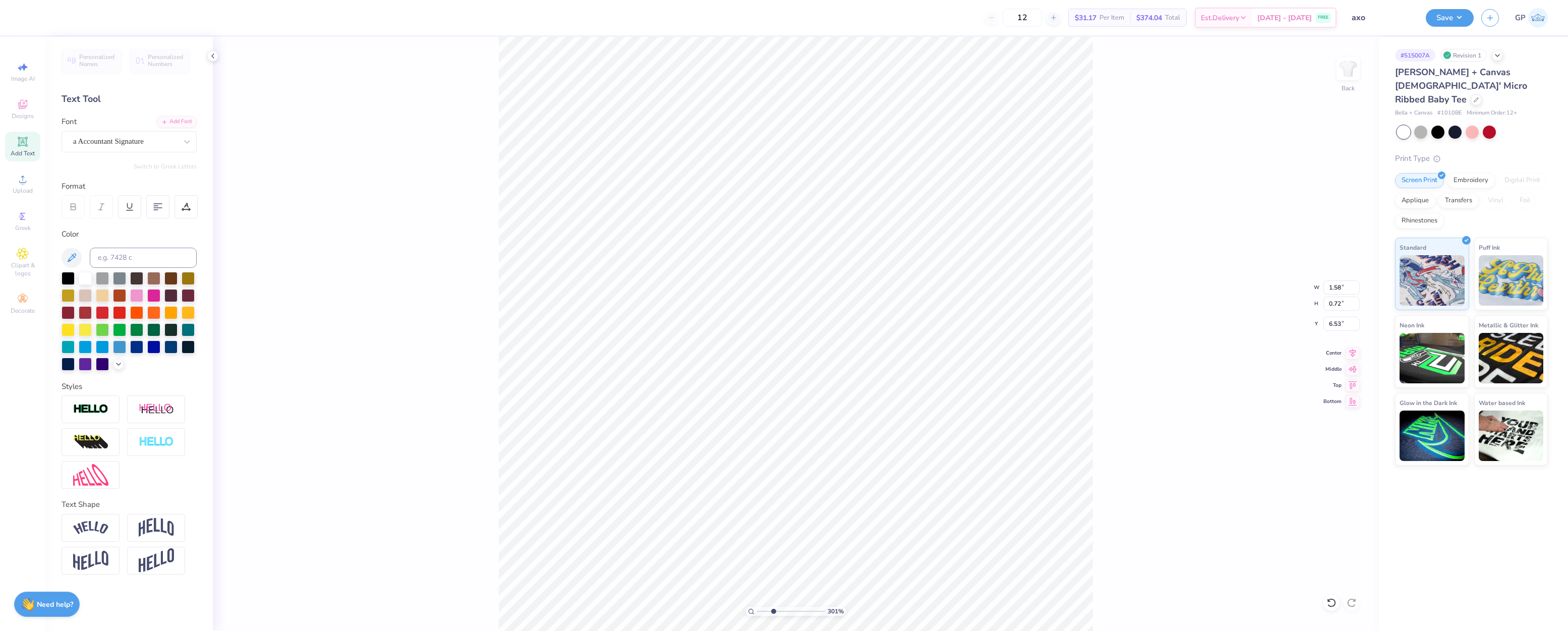
type input "6.36"
type input "0.86"
type input "0.58"
type input "7.16"
type input "0.60"
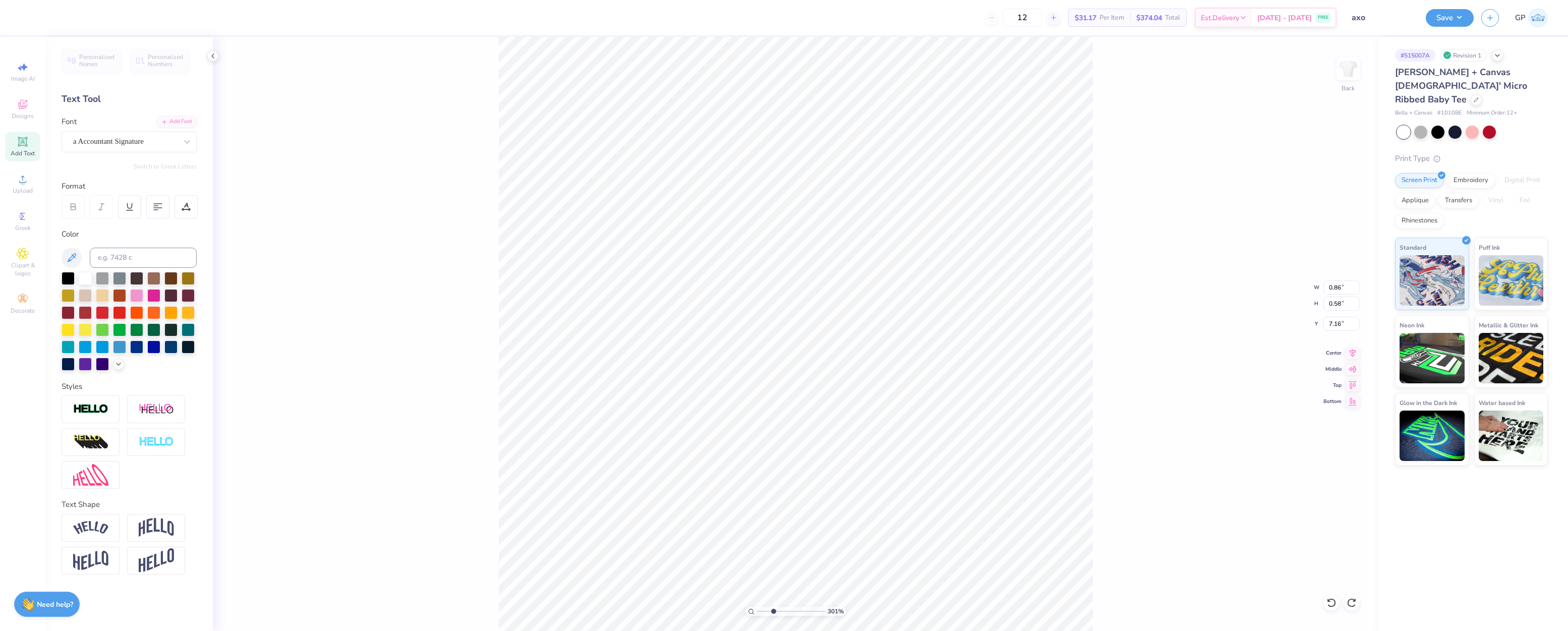
type input "0.41"
type input "6.94"
type input "1.78"
type input "1.93"
type input "6.02"
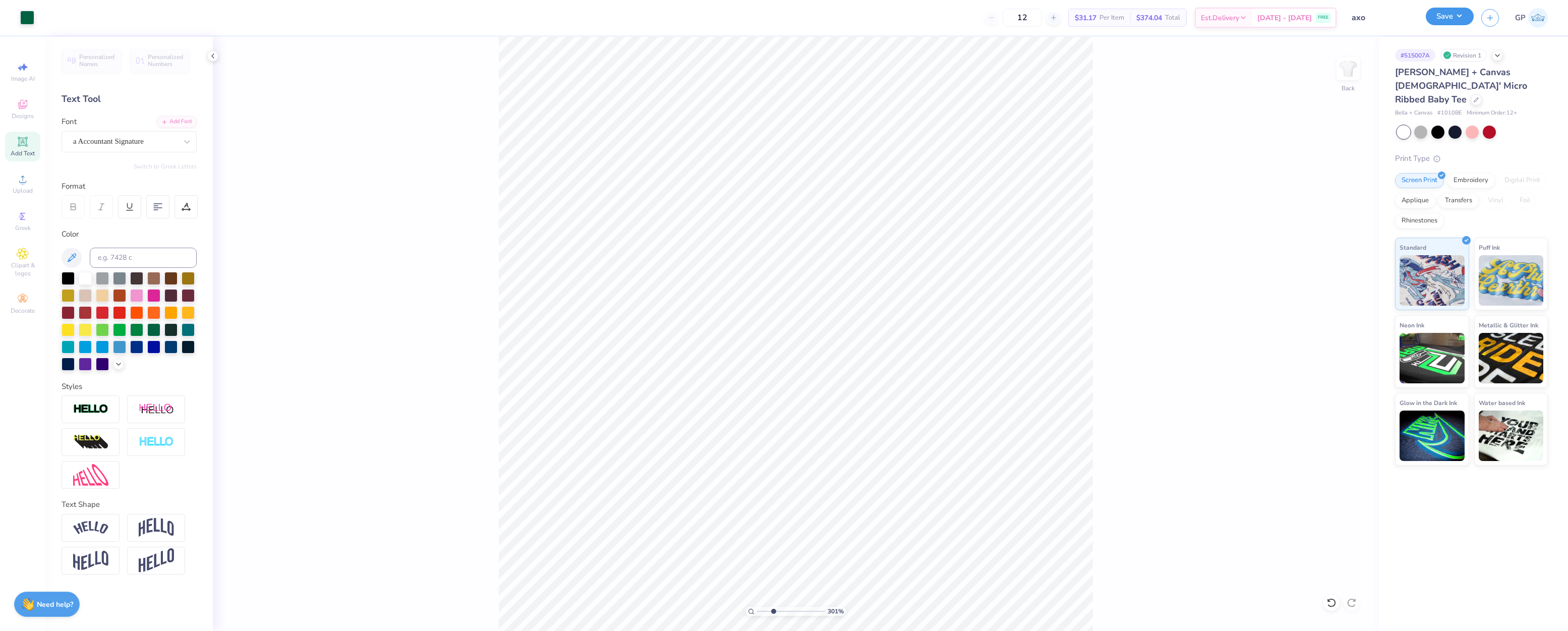
click at [1431, 16] on button "Save" at bounding box center [1449, 16] width 48 height 18
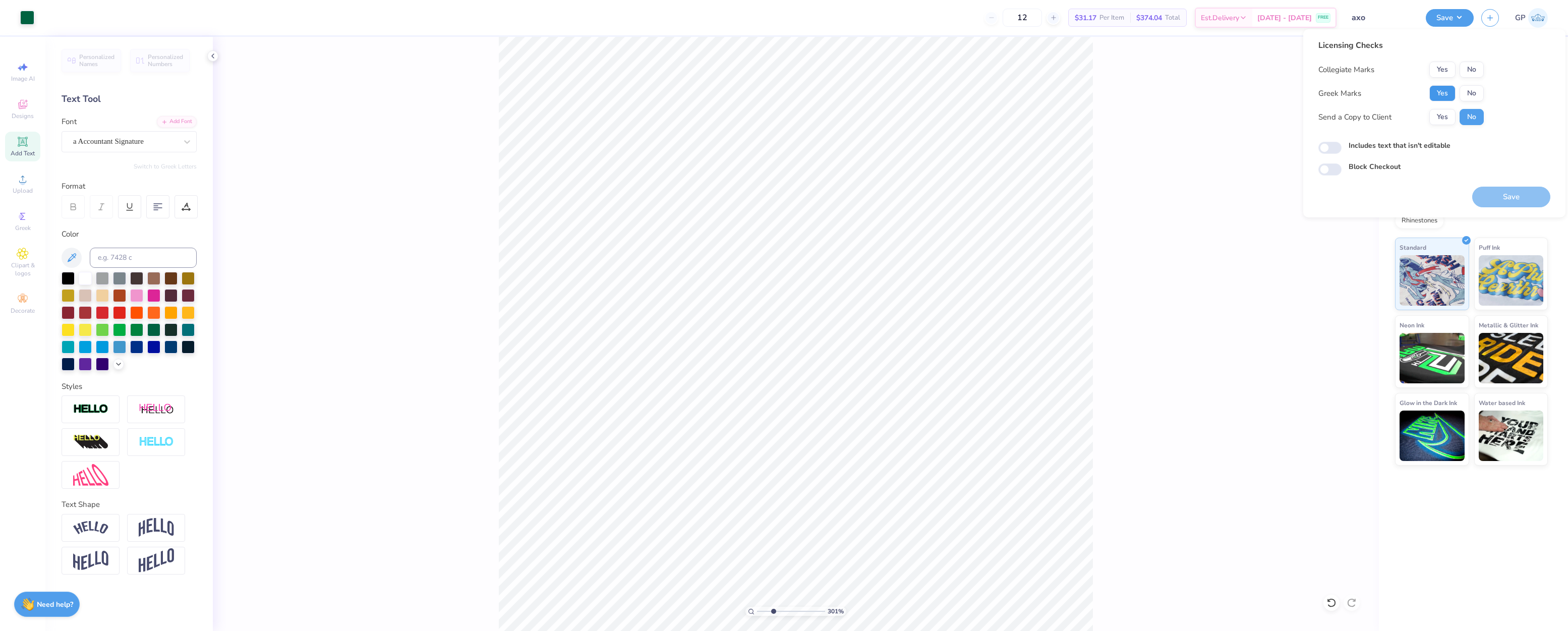
click at [1432, 94] on button "Yes" at bounding box center [1442, 94] width 26 height 17
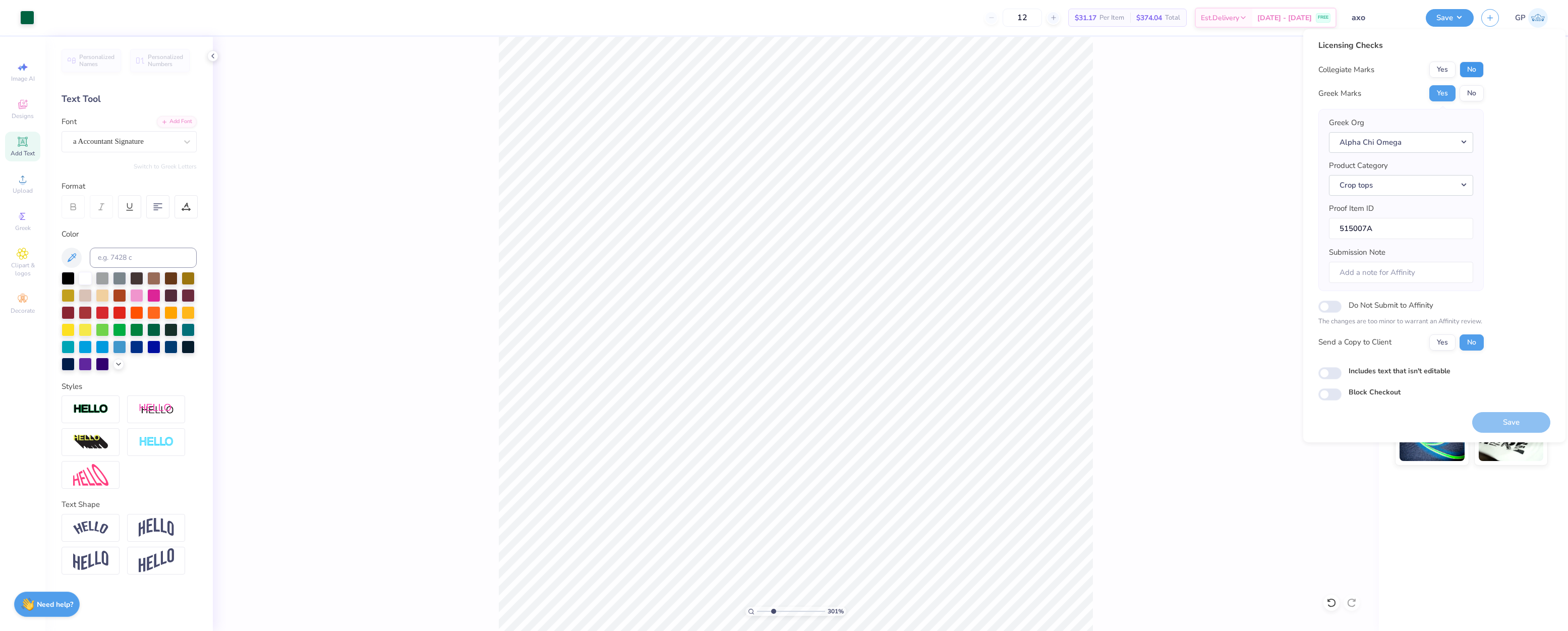
click at [1469, 70] on button "No" at bounding box center [1471, 70] width 24 height 17
click at [1495, 420] on button "Save" at bounding box center [1510, 422] width 78 height 20
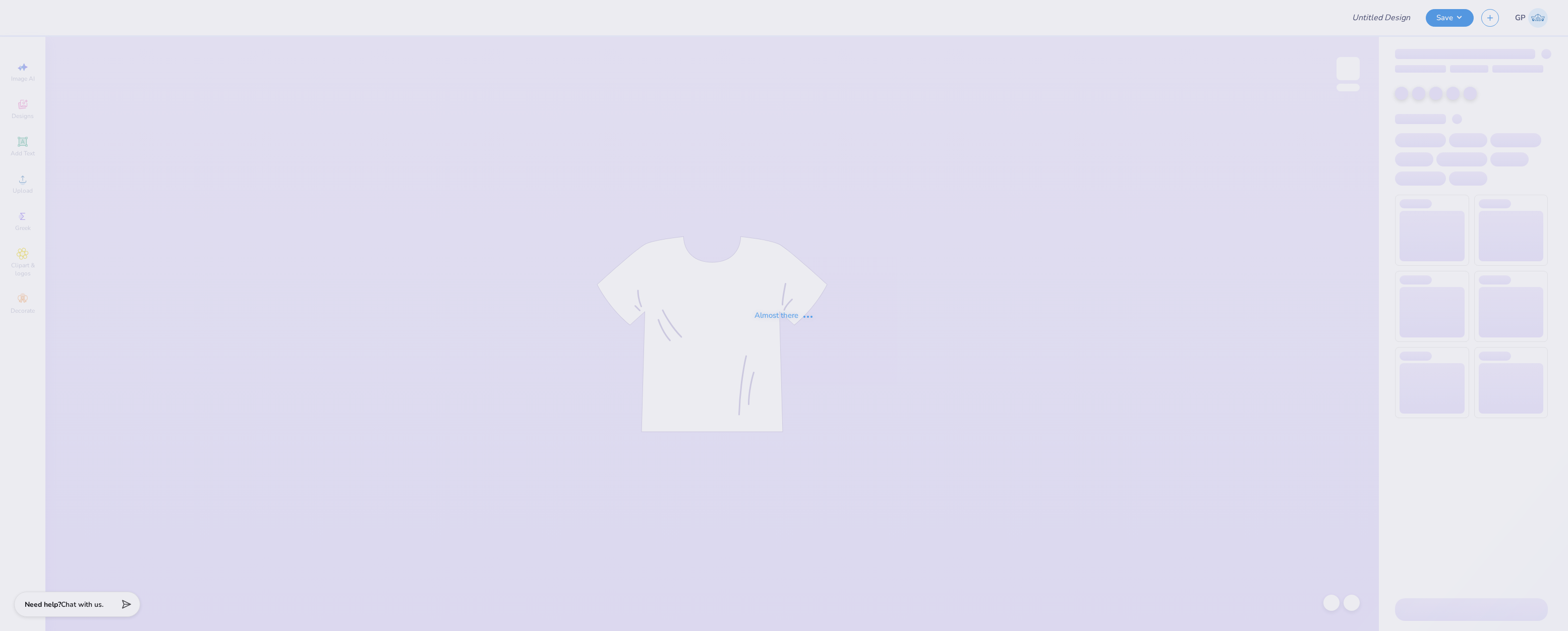
type input "Annual Tshirt"
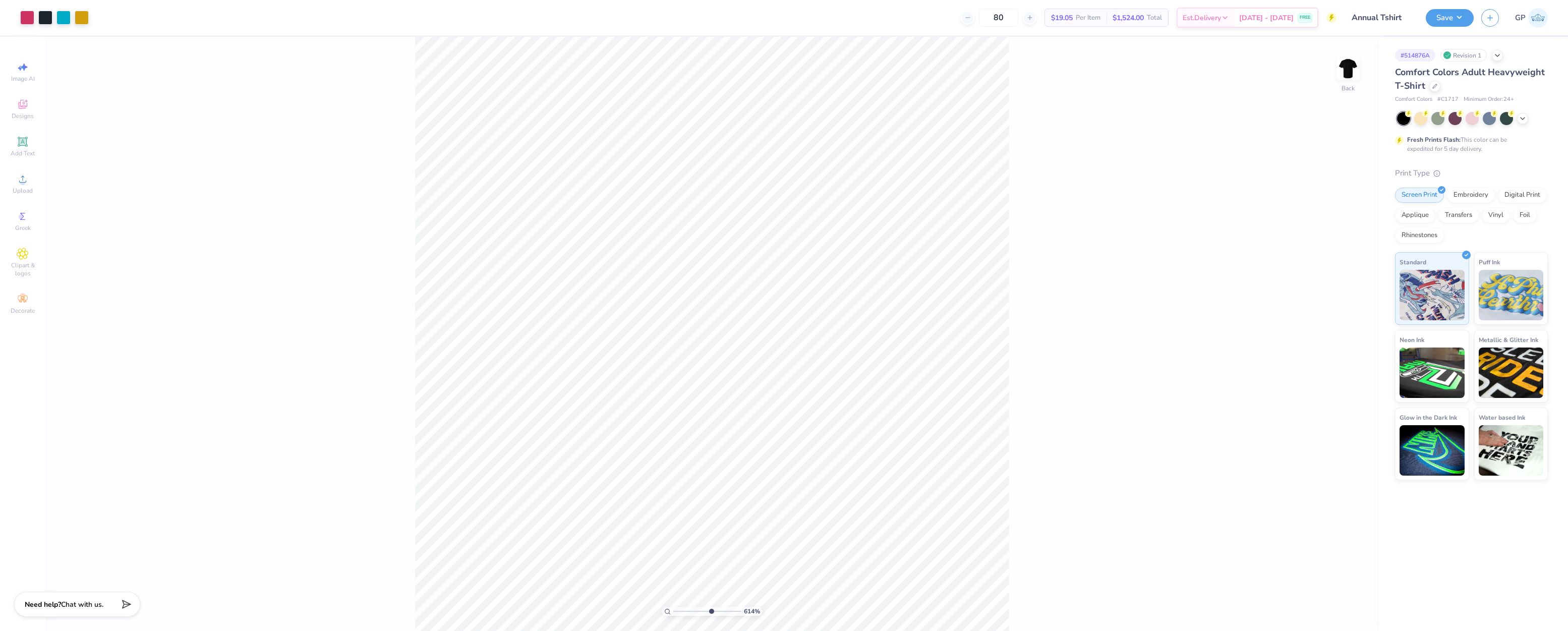
drag, startPoint x: 676, startPoint y: 611, endPoint x: 711, endPoint y: 609, distance: 35.1
type input "6.14"
click at [711, 609] on input "range" at bounding box center [707, 612] width 68 height 9
type input "9.51"
click at [1094, 338] on div "614 % Back W 0.11 0.11 " H 0.11 0.11 " Y 9.51 9.51 " Center Middle Top Bottom" at bounding box center [712, 333] width 1333 height 594
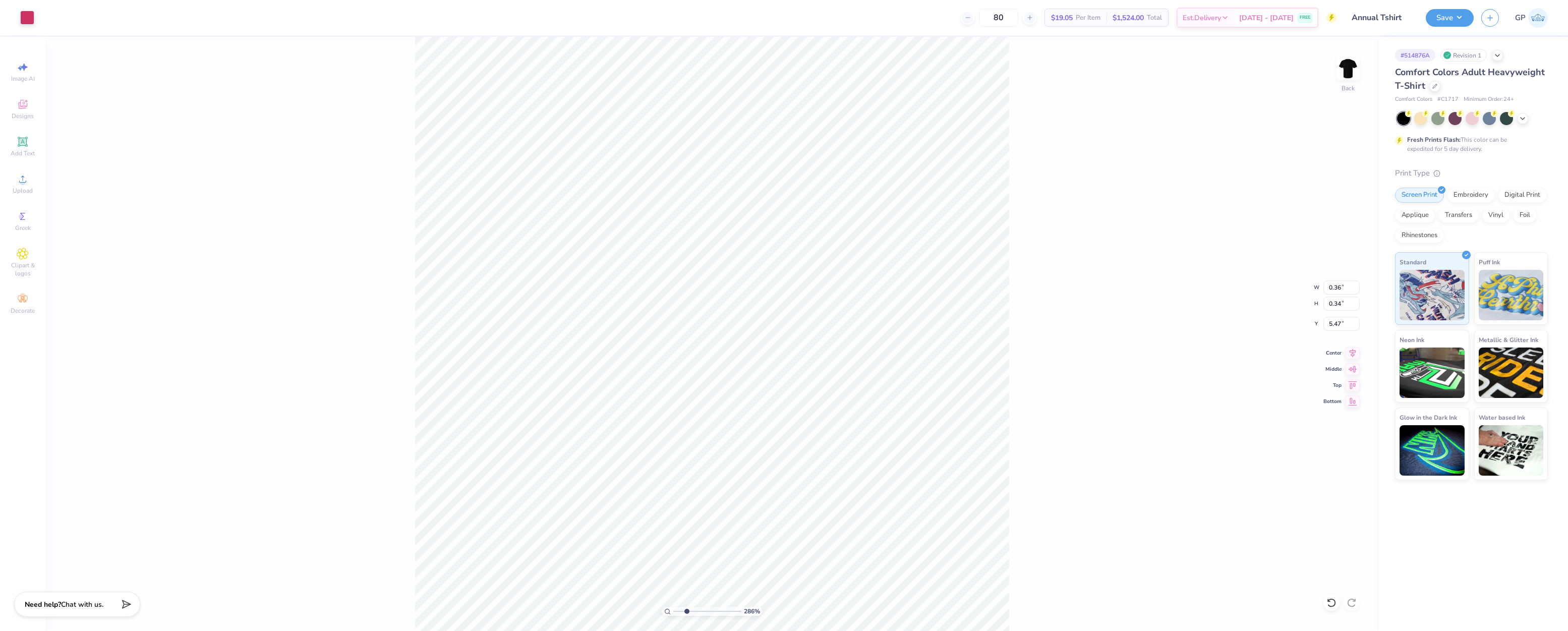
drag, startPoint x: 709, startPoint y: 610, endPoint x: 687, endPoint y: 603, distance: 23.1
type input "2.64"
click at [687, 607] on input "range" at bounding box center [707, 612] width 68 height 9
type input "6.09"
type input "5.47"
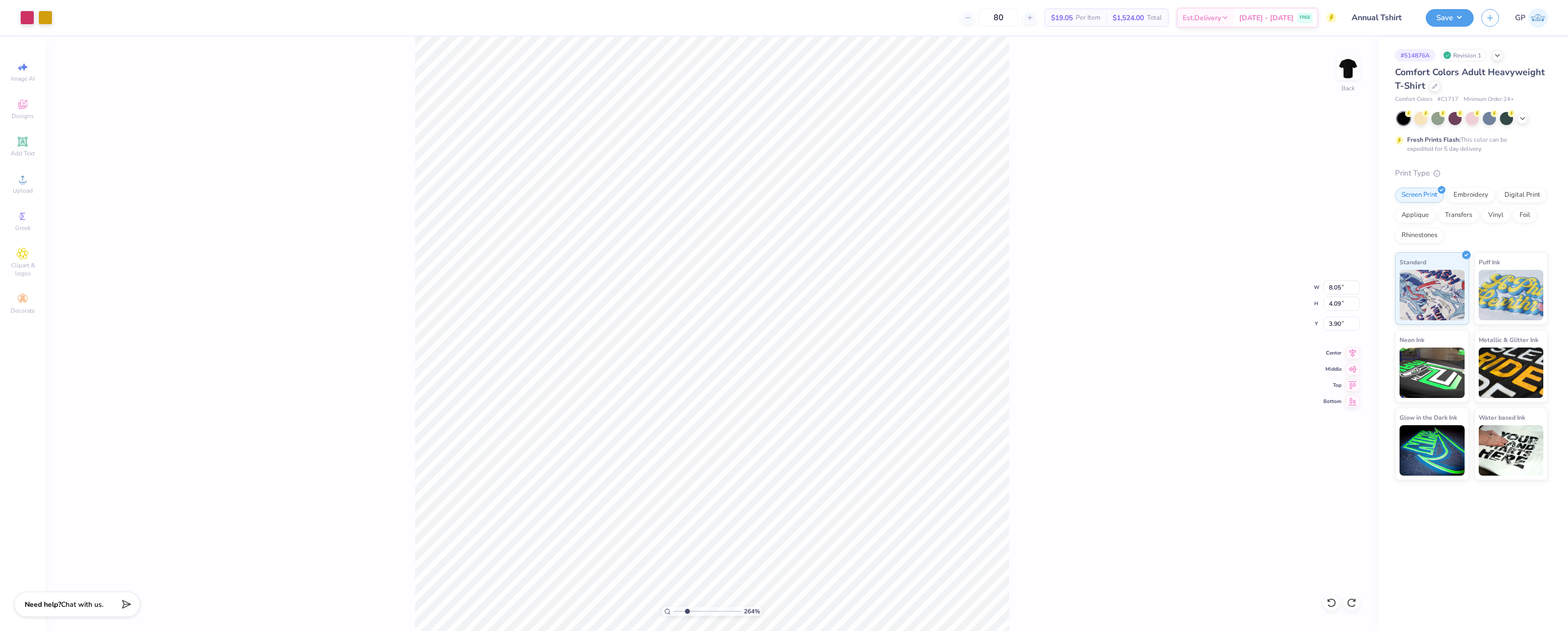
type input "8.51"
type input "2.34"
type input "3.71"
type input "1"
drag, startPoint x: 677, startPoint y: 608, endPoint x: 659, endPoint y: 610, distance: 18.1
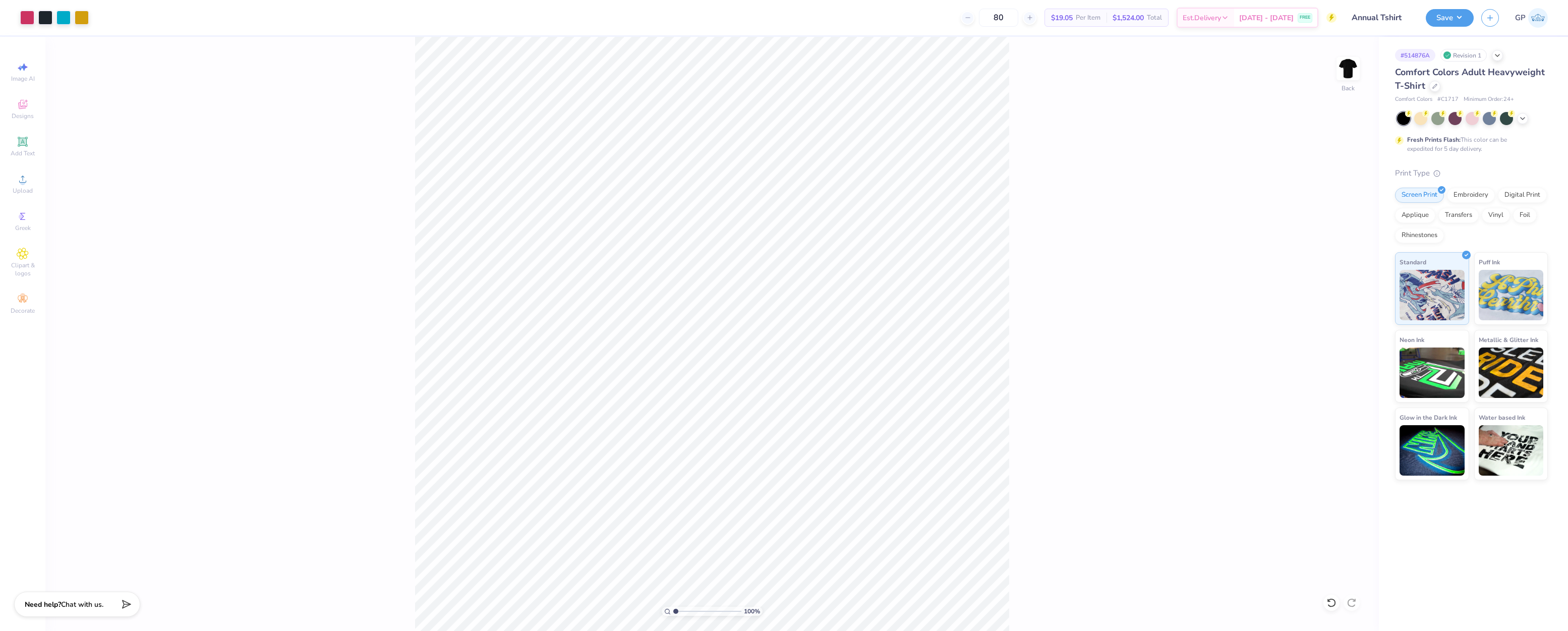
click at [673, 610] on input "range" at bounding box center [707, 612] width 68 height 9
click at [1441, 14] on button "Save" at bounding box center [1449, 16] width 48 height 18
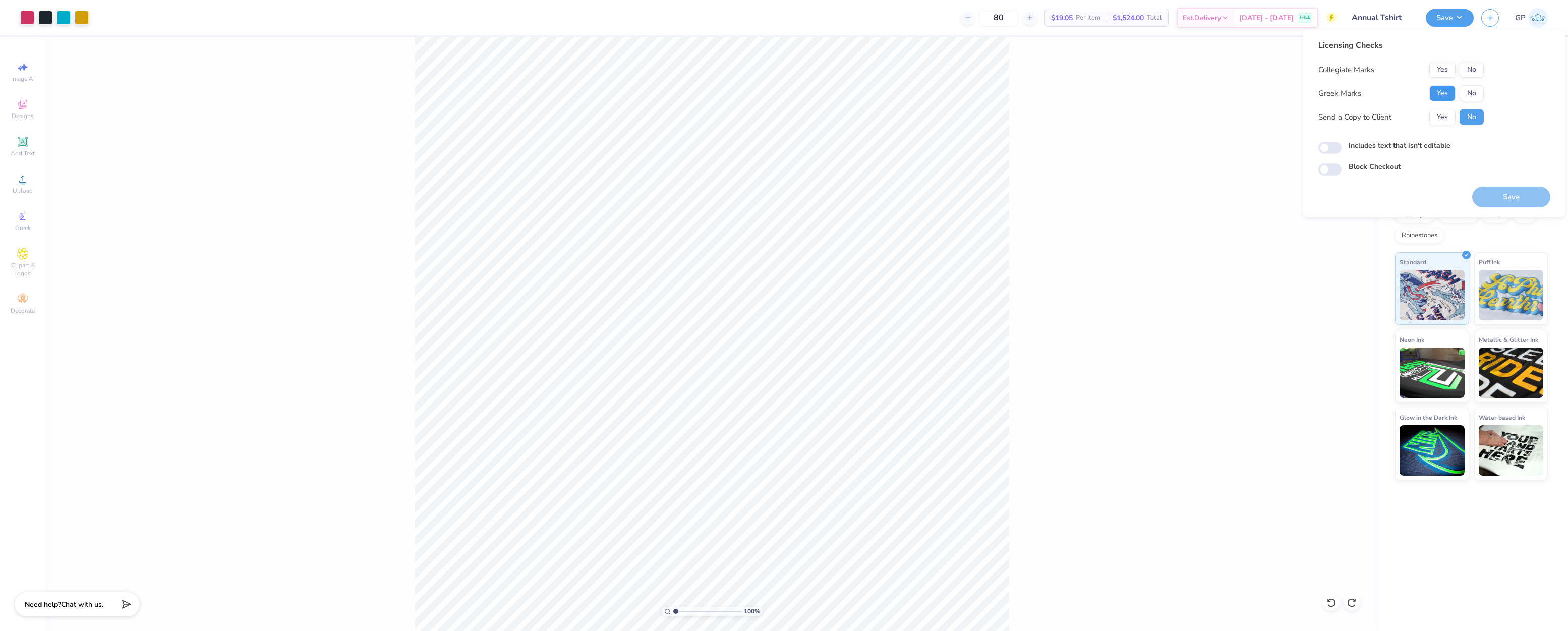
click at [1429, 93] on button "Yes" at bounding box center [1442, 94] width 26 height 17
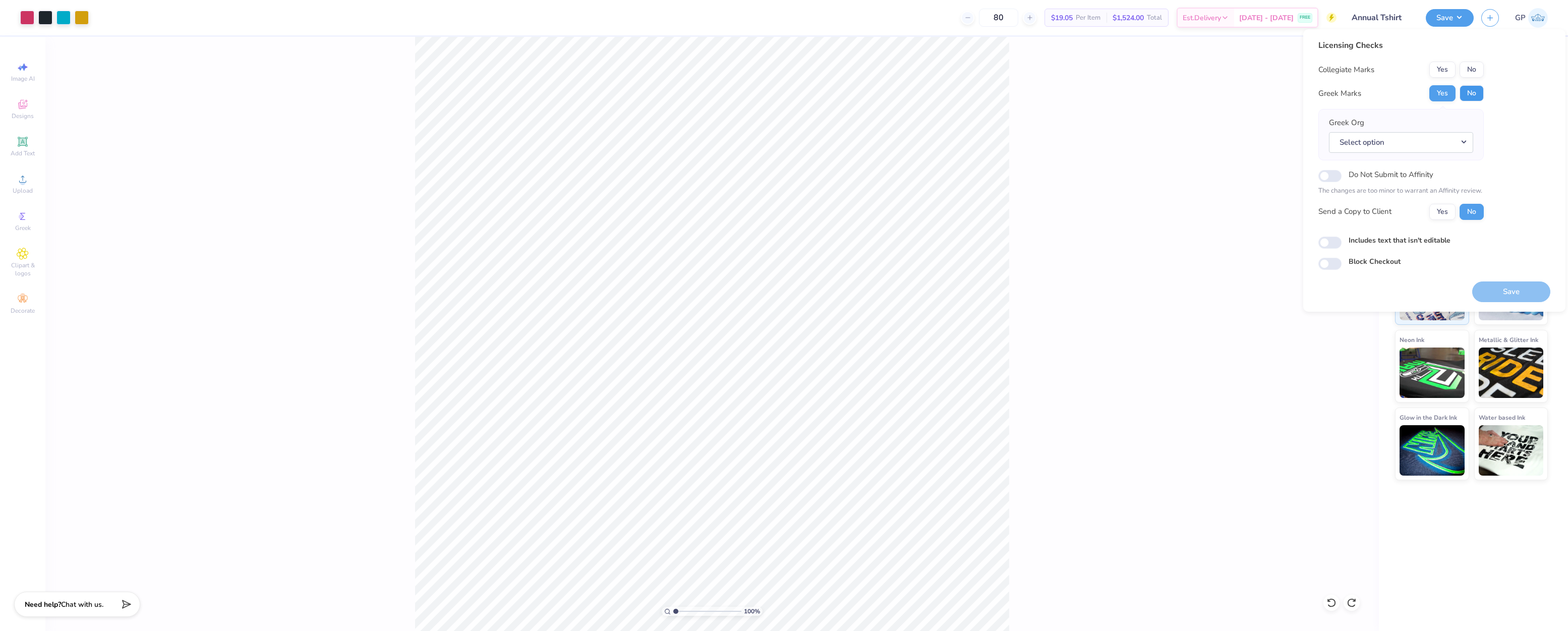
click at [1468, 96] on button "No" at bounding box center [1471, 94] width 24 height 17
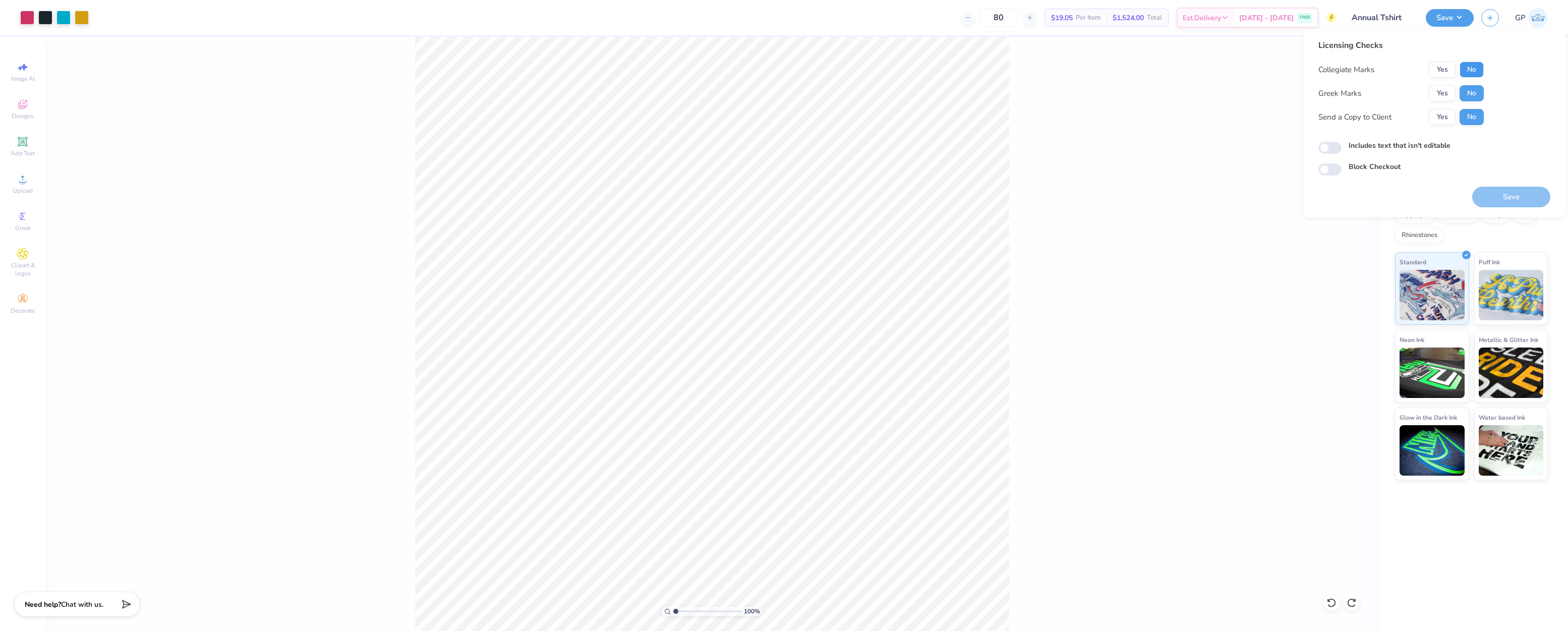
click at [1469, 71] on button "No" at bounding box center [1471, 70] width 24 height 17
click at [1320, 149] on input "Includes text that isn't editable" at bounding box center [1329, 147] width 23 height 12
checkbox input "true"
click at [1486, 194] on button "Save" at bounding box center [1510, 197] width 78 height 20
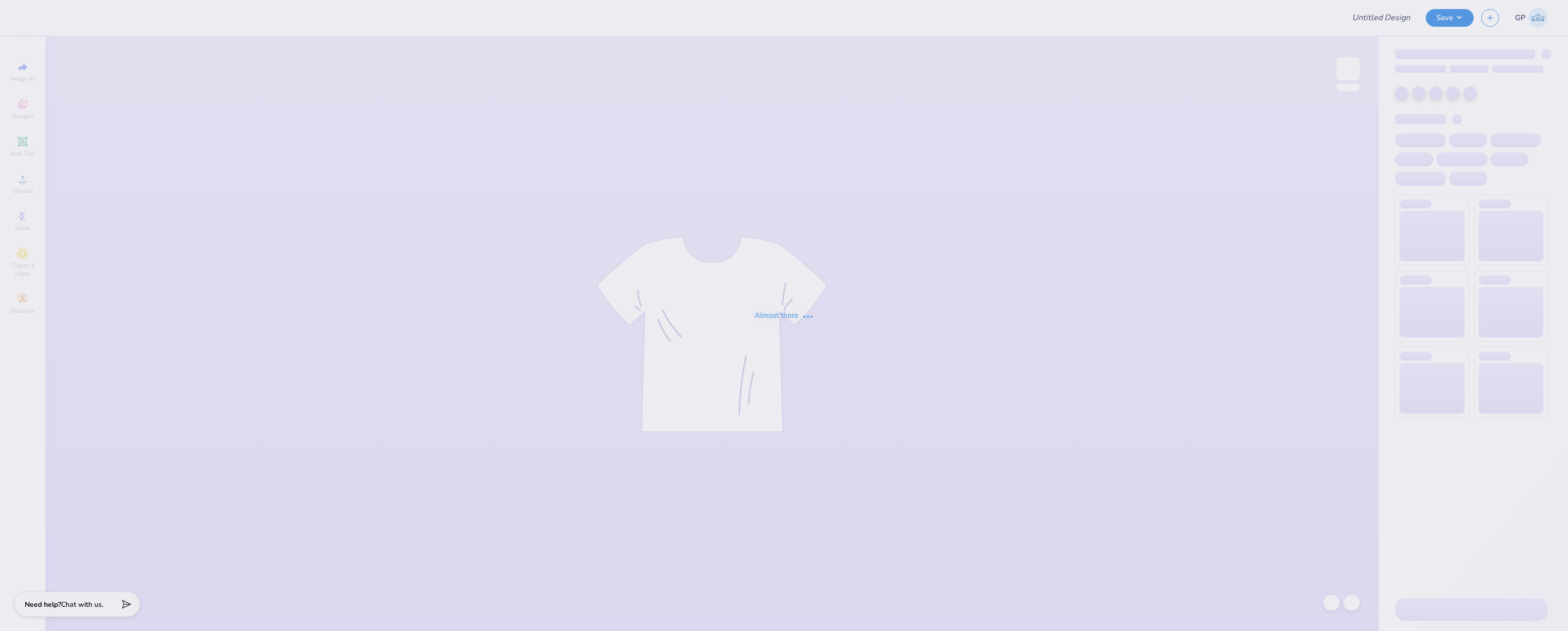
type input "Annual Tshirt"
type input "INMO Alum"
